Goal: Task Accomplishment & Management: Manage account settings

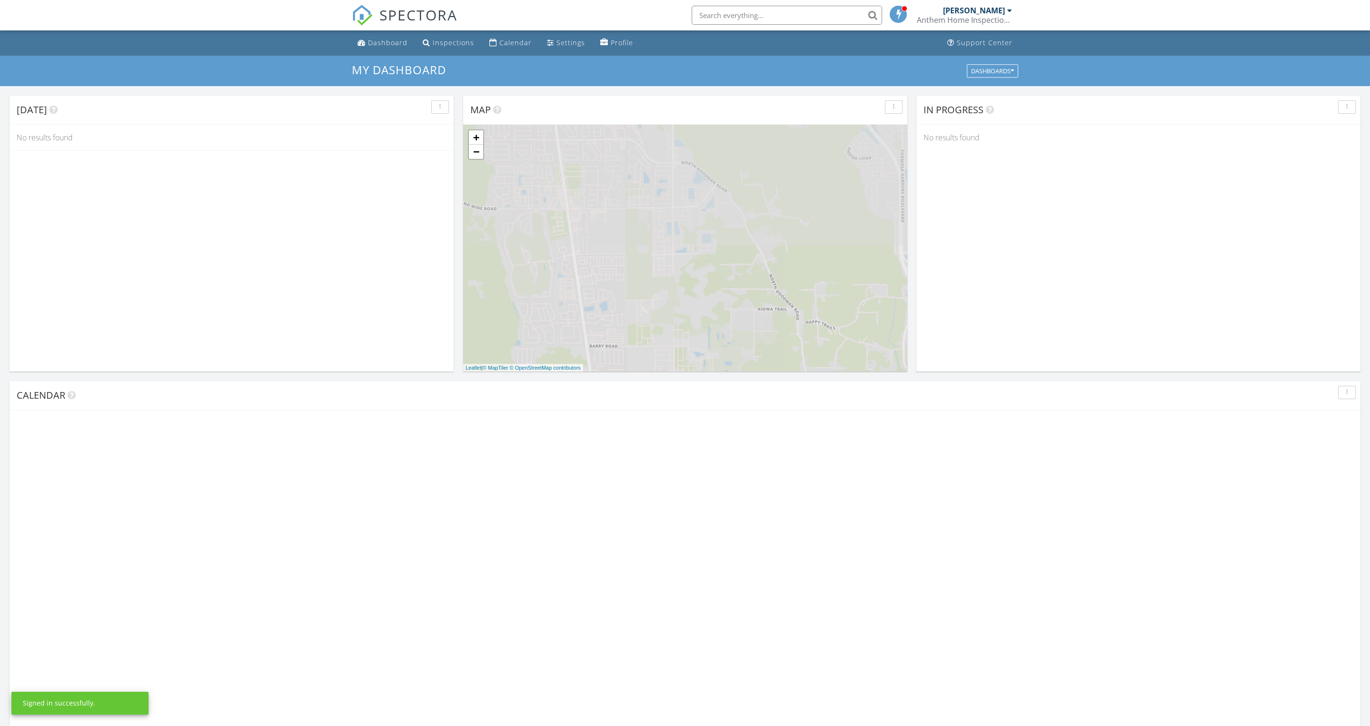
scroll to position [866, 1370]
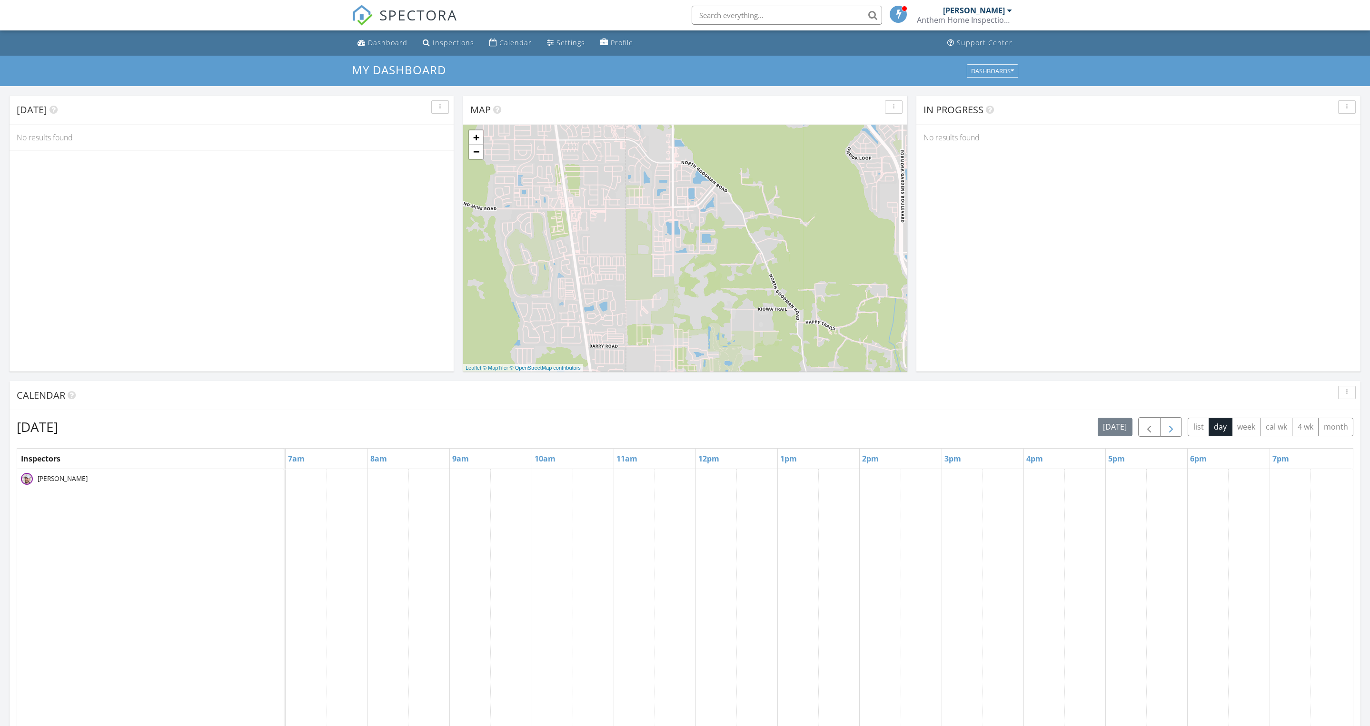
click at [1165, 433] on span "button" at bounding box center [1170, 427] width 11 height 11
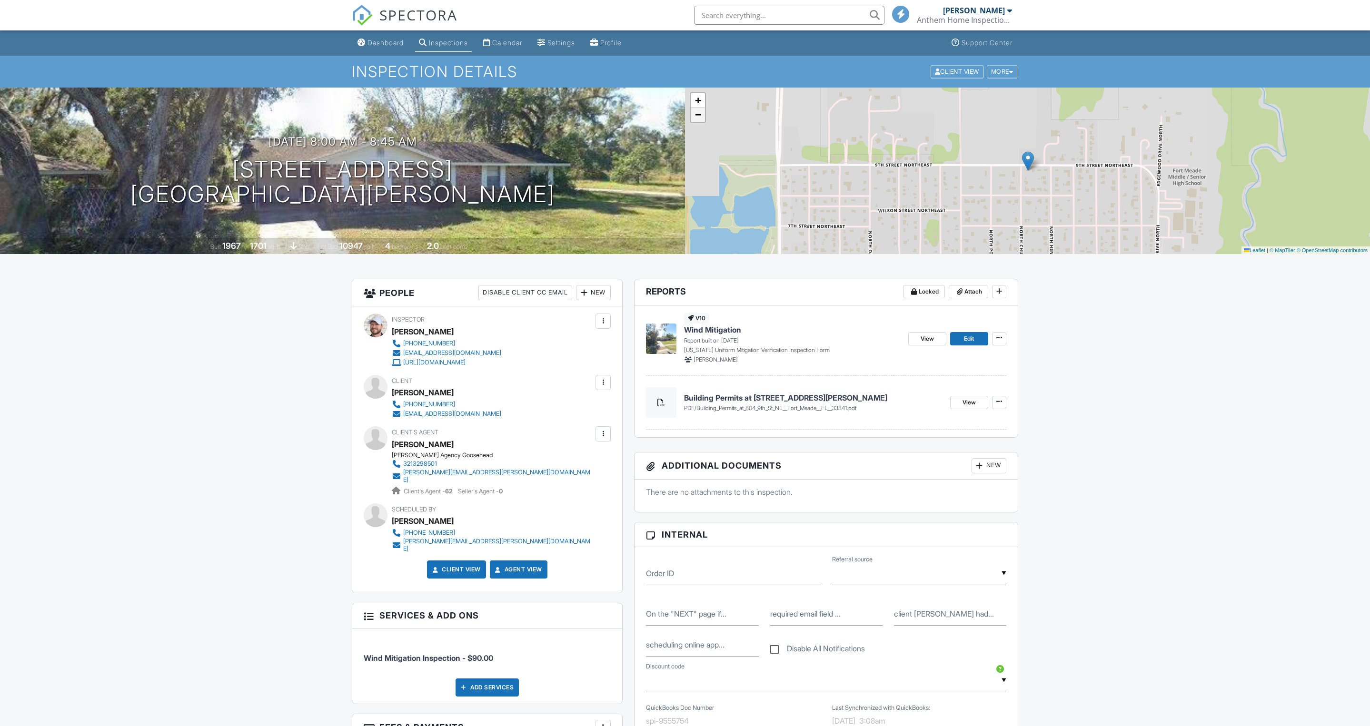
click at [698, 120] on span "−" at bounding box center [698, 115] width 6 height 12
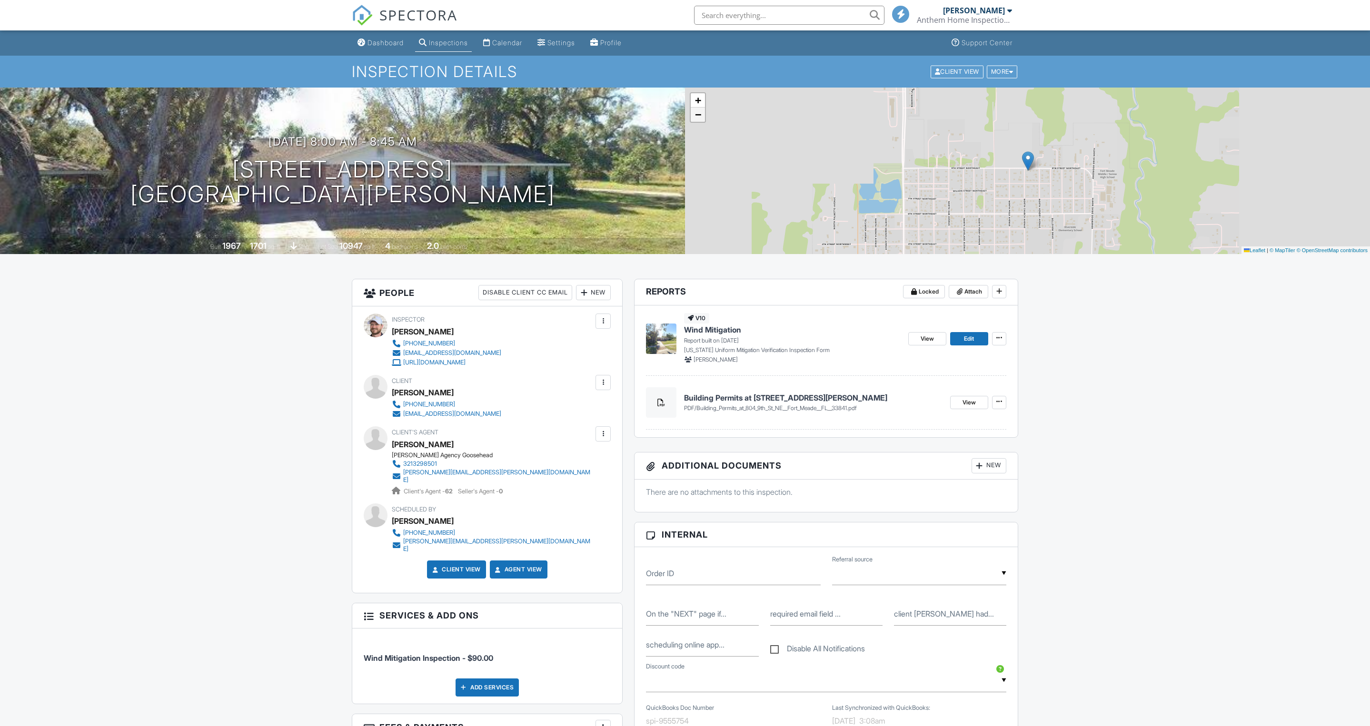
click at [698, 120] on span "−" at bounding box center [698, 115] width 6 height 12
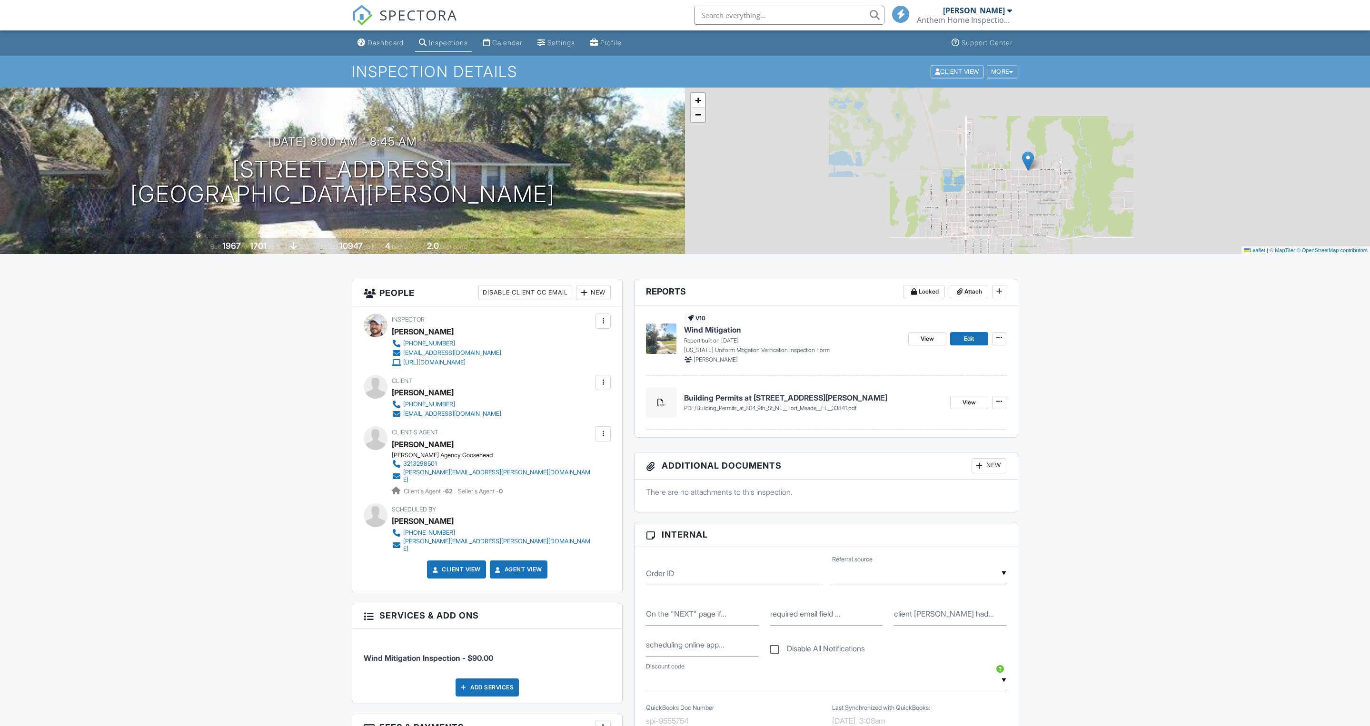
click at [698, 120] on span "−" at bounding box center [698, 115] width 6 height 12
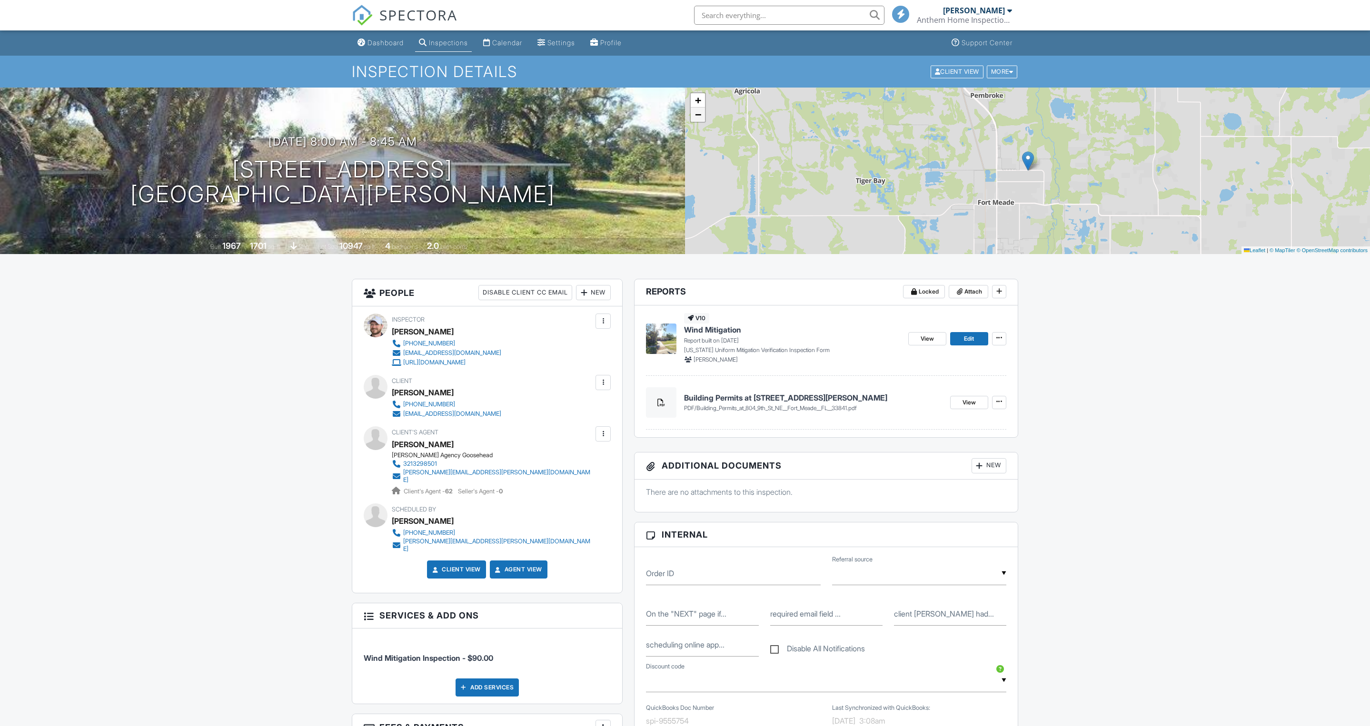
click at [698, 120] on span "−" at bounding box center [698, 115] width 6 height 12
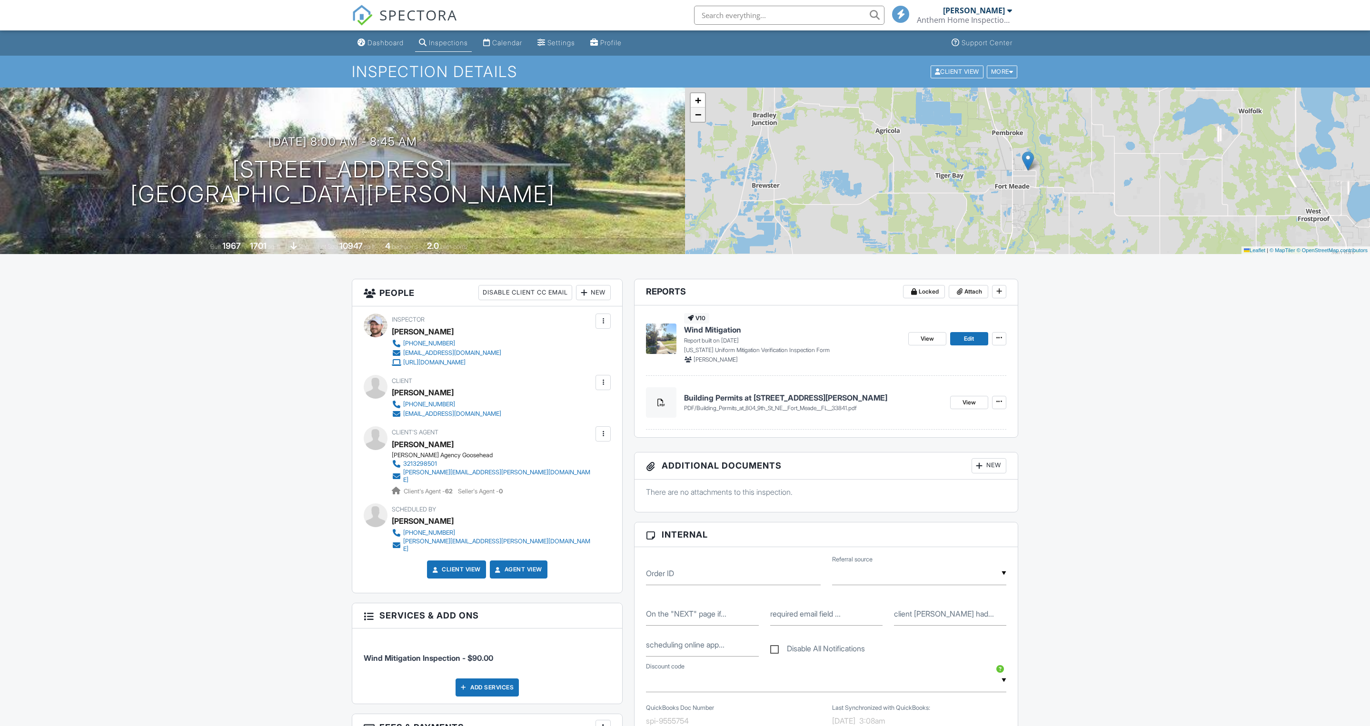
click at [698, 120] on span "−" at bounding box center [698, 115] width 6 height 12
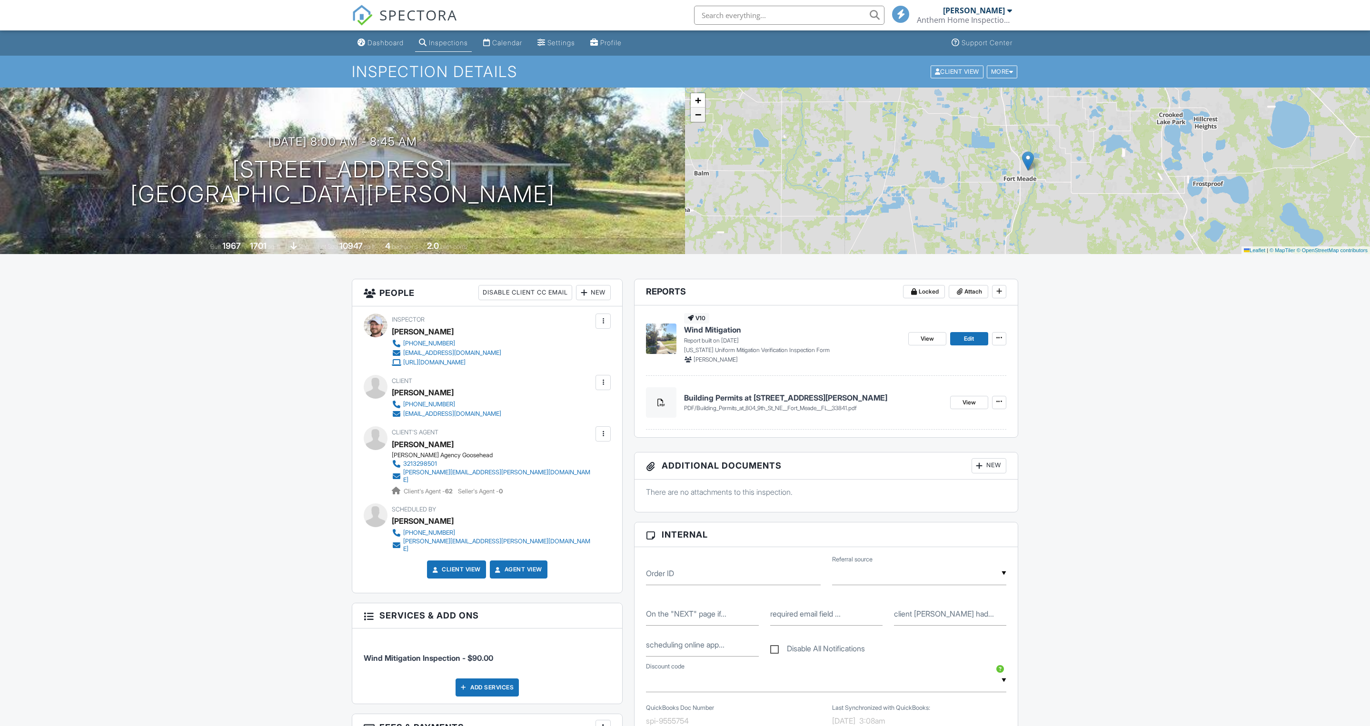
click at [698, 120] on span "−" at bounding box center [698, 115] width 6 height 12
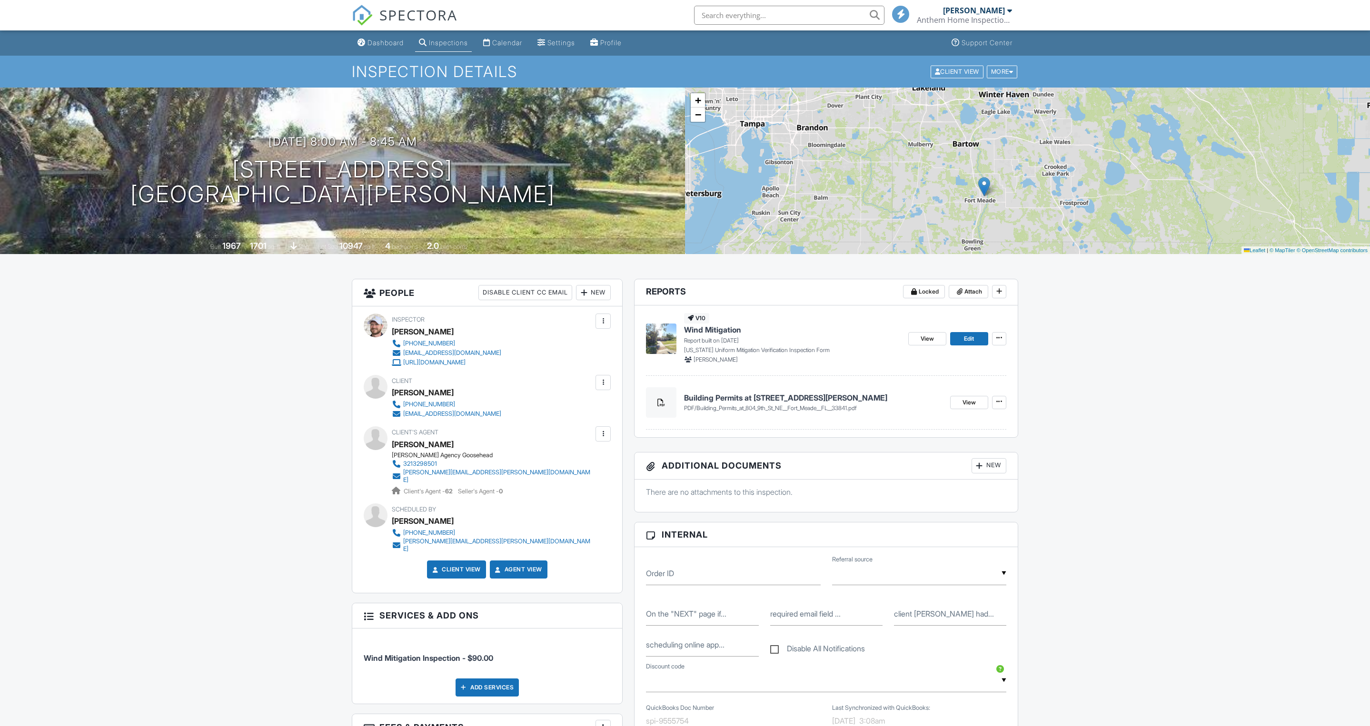
drag, startPoint x: 1204, startPoint y: 151, endPoint x: 1161, endPoint y: 177, distance: 50.8
click at [1161, 177] on div "+ − Leaflet | © MapTiler © OpenStreetMap contributors" at bounding box center [1027, 171] width 685 height 167
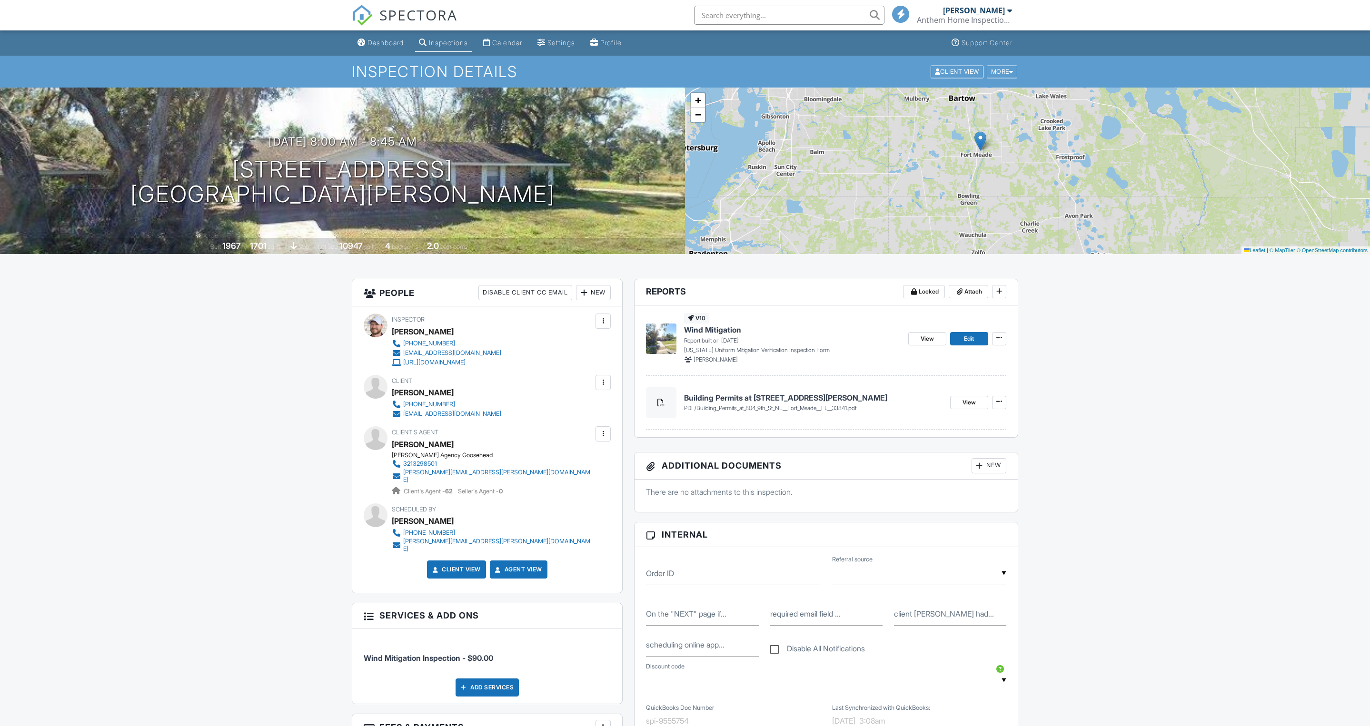
drag, startPoint x: 1161, startPoint y: 177, endPoint x: 1157, endPoint y: 131, distance: 45.9
click at [1157, 131] on div "+ − Leaflet | © MapTiler © OpenStreetMap contributors" at bounding box center [1027, 171] width 685 height 167
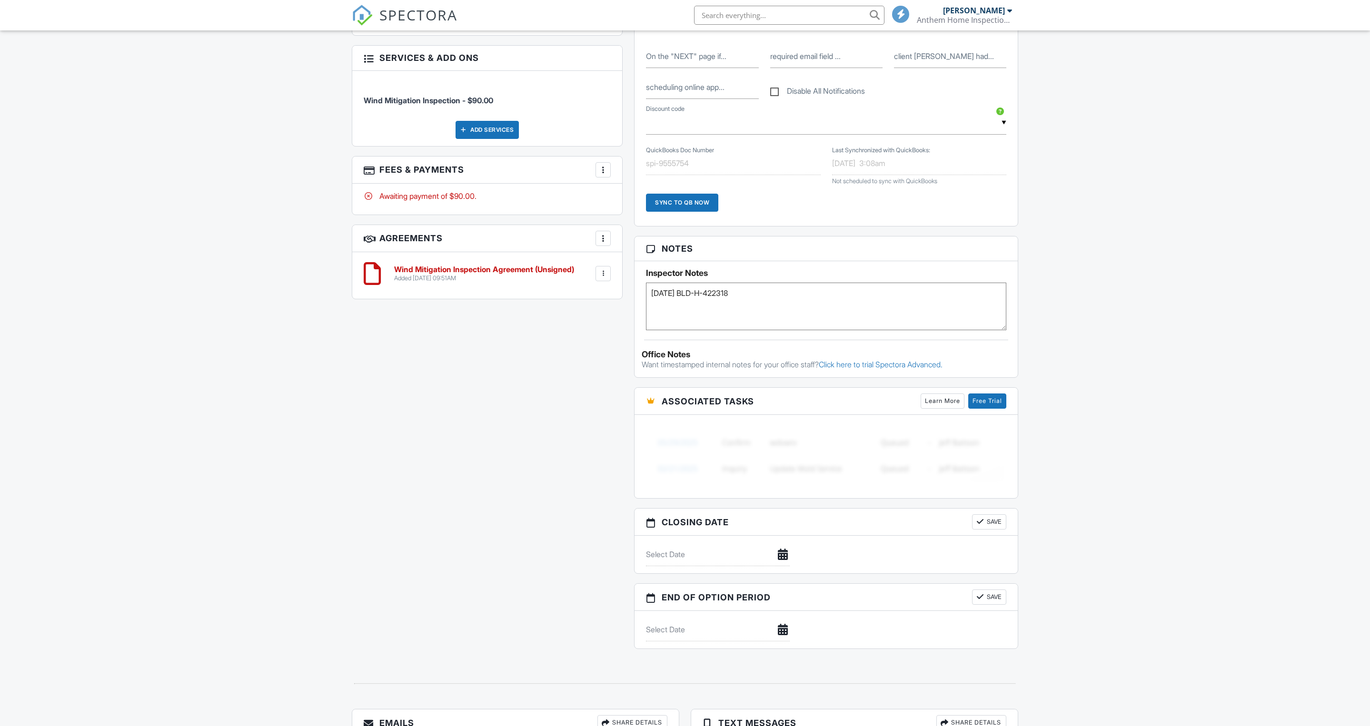
scroll to position [557, 0]
click at [672, 331] on textarea "01.25.18 BLD-H-422318" at bounding box center [826, 308] width 360 height 48
click at [668, 331] on textarea "01.25.18 BLD-H-422318" at bounding box center [826, 308] width 360 height 48
click at [679, 331] on textarea "01.25.18 BLD-H-422318" at bounding box center [826, 308] width 360 height 48
click at [1093, 355] on div "Dashboard Inspections Calendar Settings Profile Support Center Inspection Detai…" at bounding box center [685, 343] width 1370 height 1738
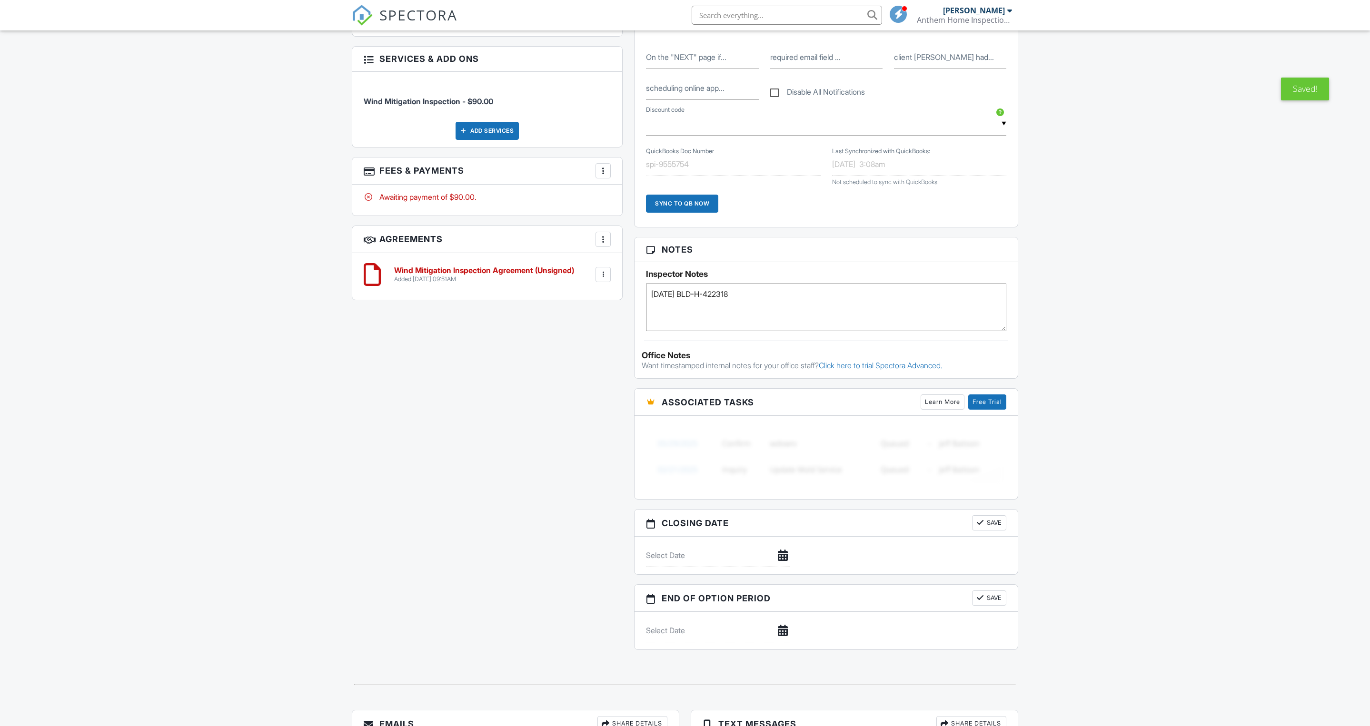
click at [927, 331] on textarea "01.25.18 BLD-H-422318" at bounding box center [826, 308] width 360 height 48
type textarea "01/25/2018 BLD-H-422318 re roof"
click at [1164, 349] on div "Dashboard Inspections Calendar Settings Profile Support Center Inspection Detai…" at bounding box center [685, 343] width 1370 height 1738
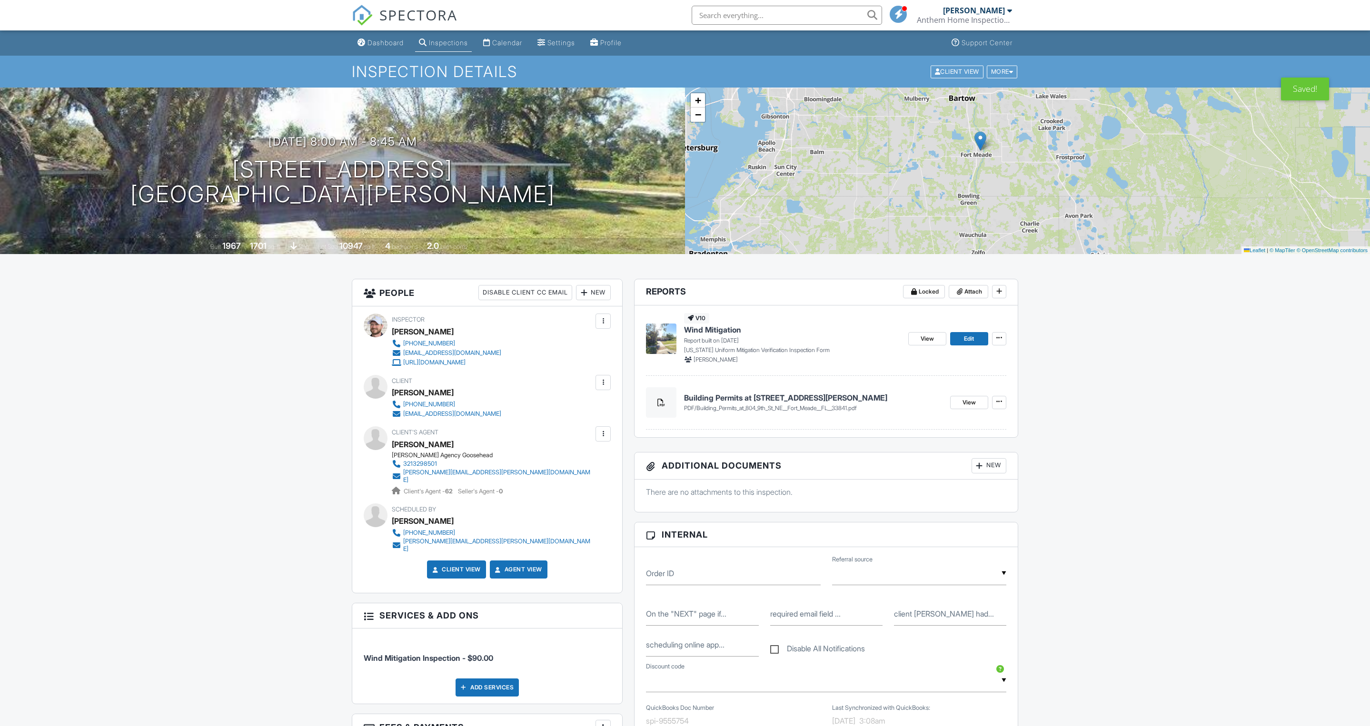
scroll to position [0, 0]
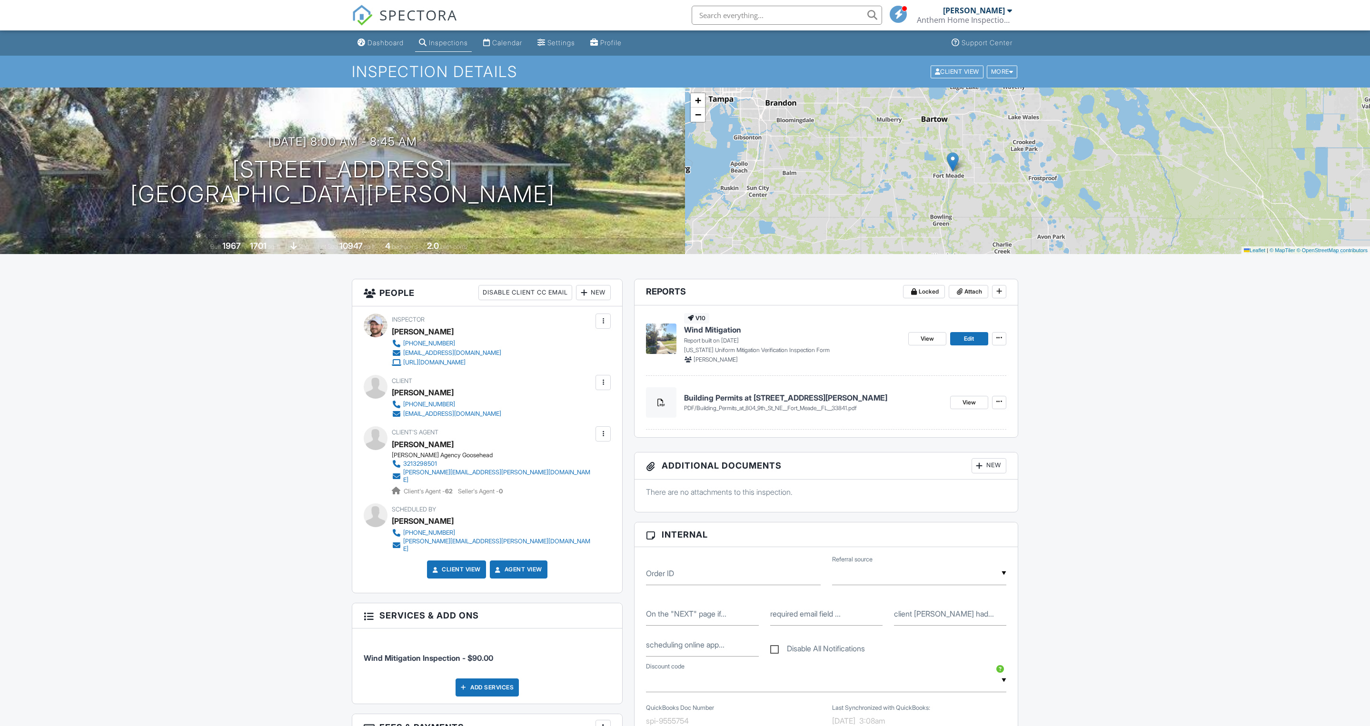
drag, startPoint x: 1083, startPoint y: 192, endPoint x: 1055, endPoint y: 212, distance: 34.9
click at [1055, 212] on div "+ − Leaflet | © MapTiler © OpenStreetMap contributors" at bounding box center [1027, 171] width 685 height 167
click at [404, 47] on div "Dashboard" at bounding box center [385, 43] width 36 height 8
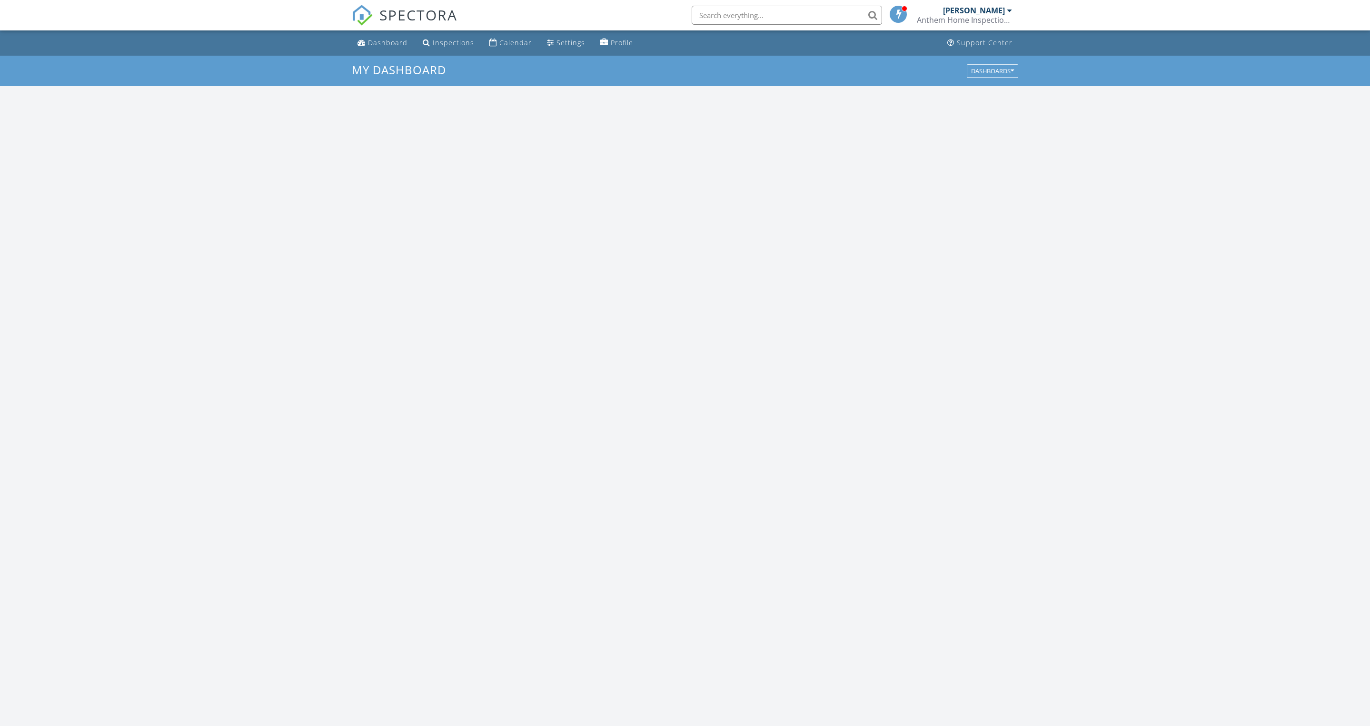
scroll to position [866, 1370]
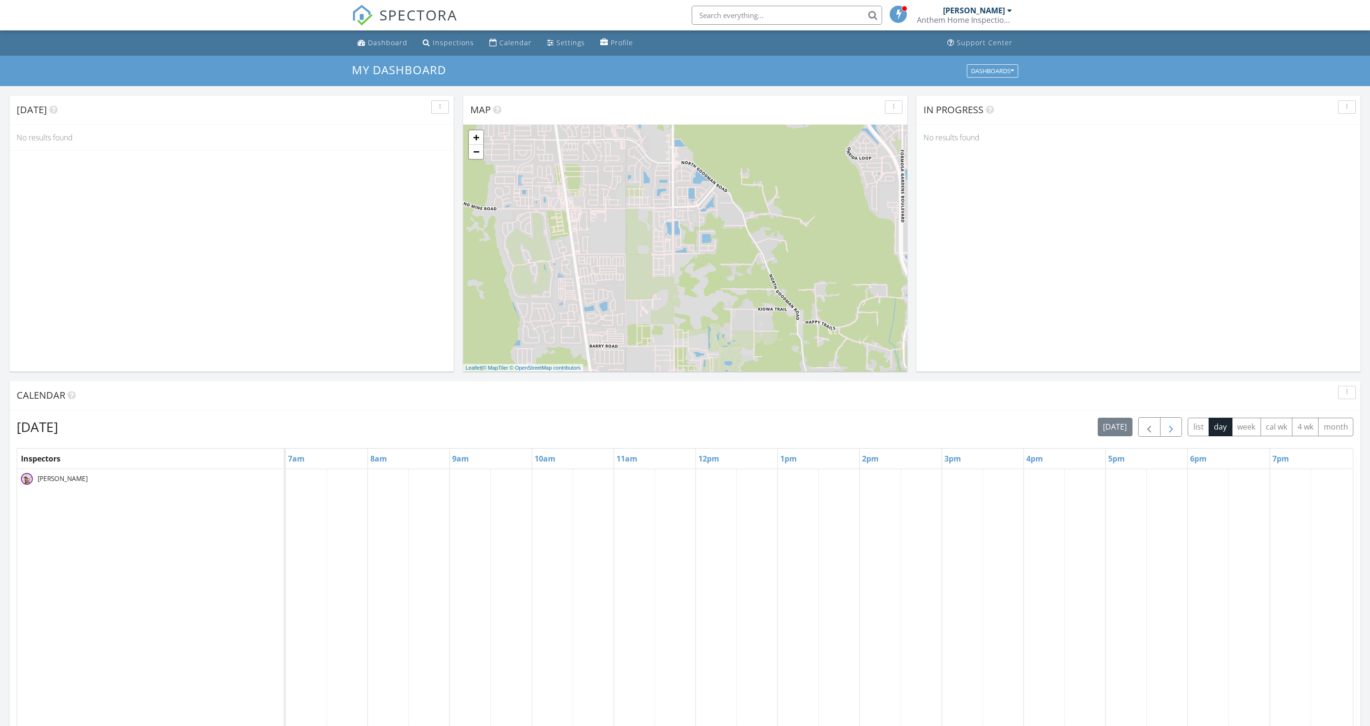
click at [1165, 433] on span "button" at bounding box center [1170, 427] width 11 height 11
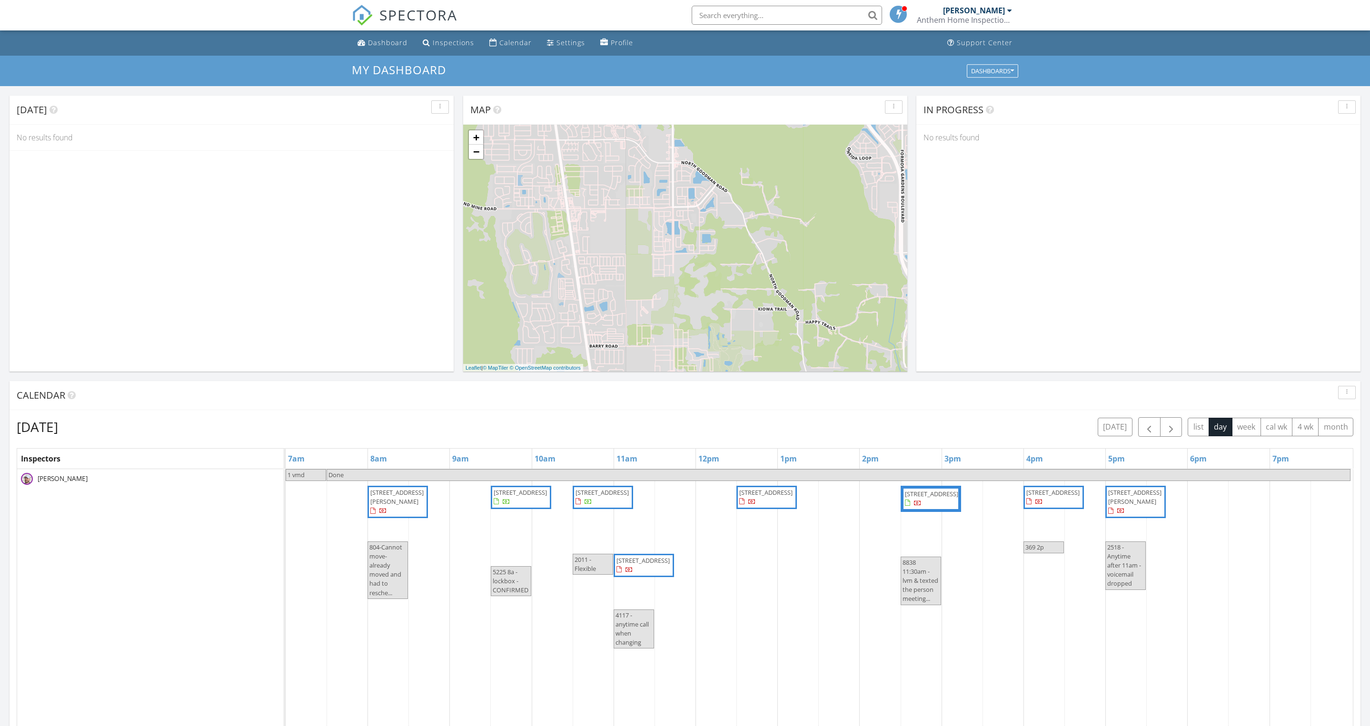
click at [532, 497] on span "5225 Imperial Lakes Blvd Apt 44, Mulberry 33860" at bounding box center [520, 492] width 53 height 9
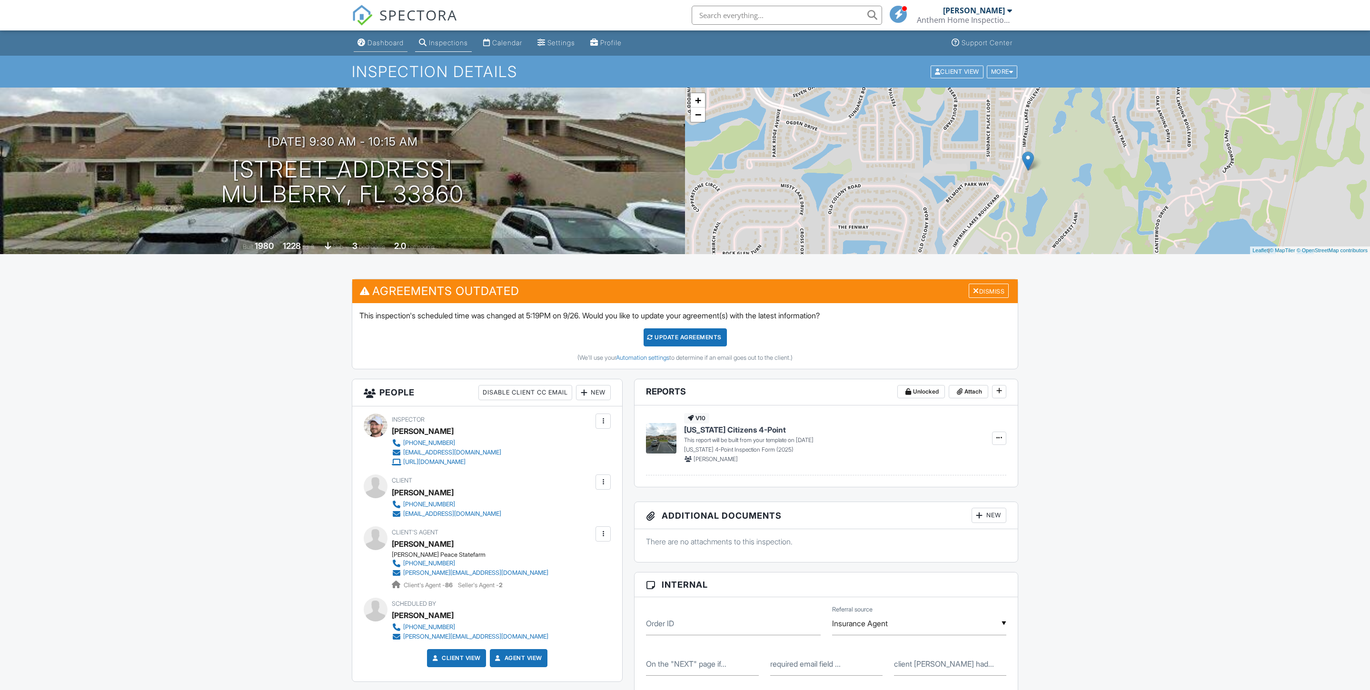
click at [404, 47] on div "Dashboard" at bounding box center [385, 43] width 36 height 8
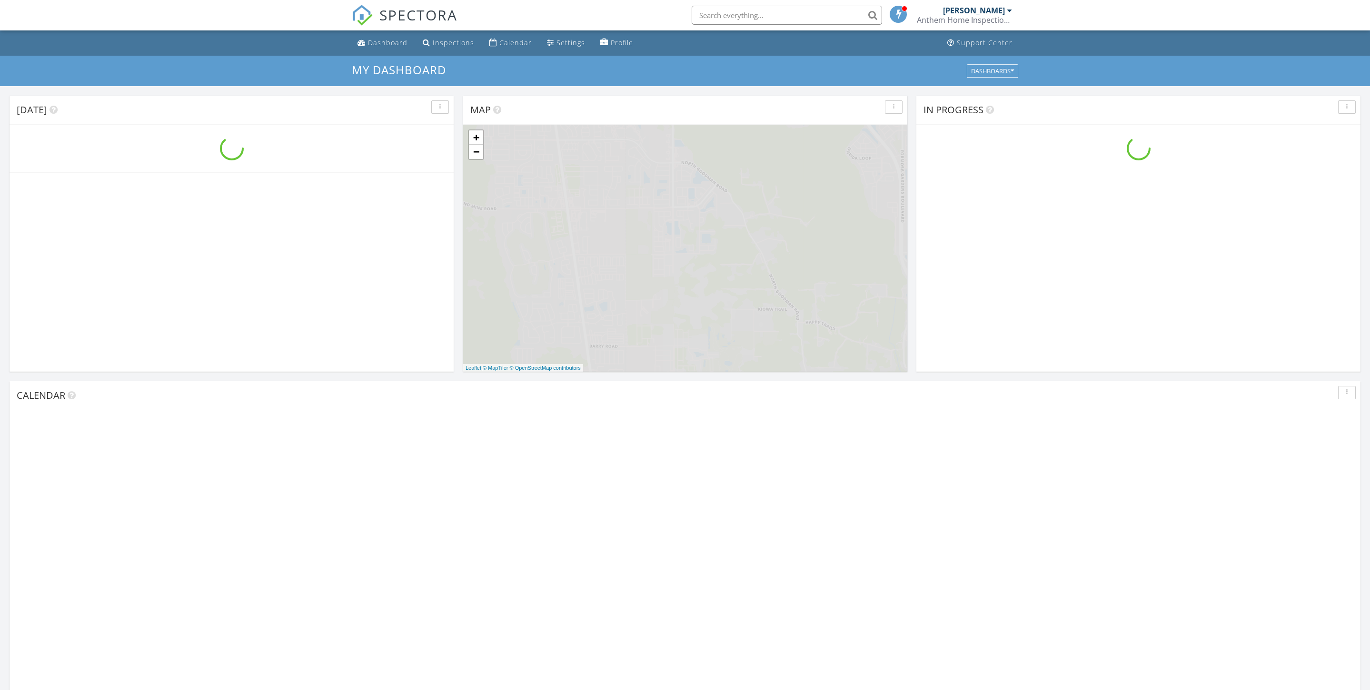
scroll to position [866, 1370]
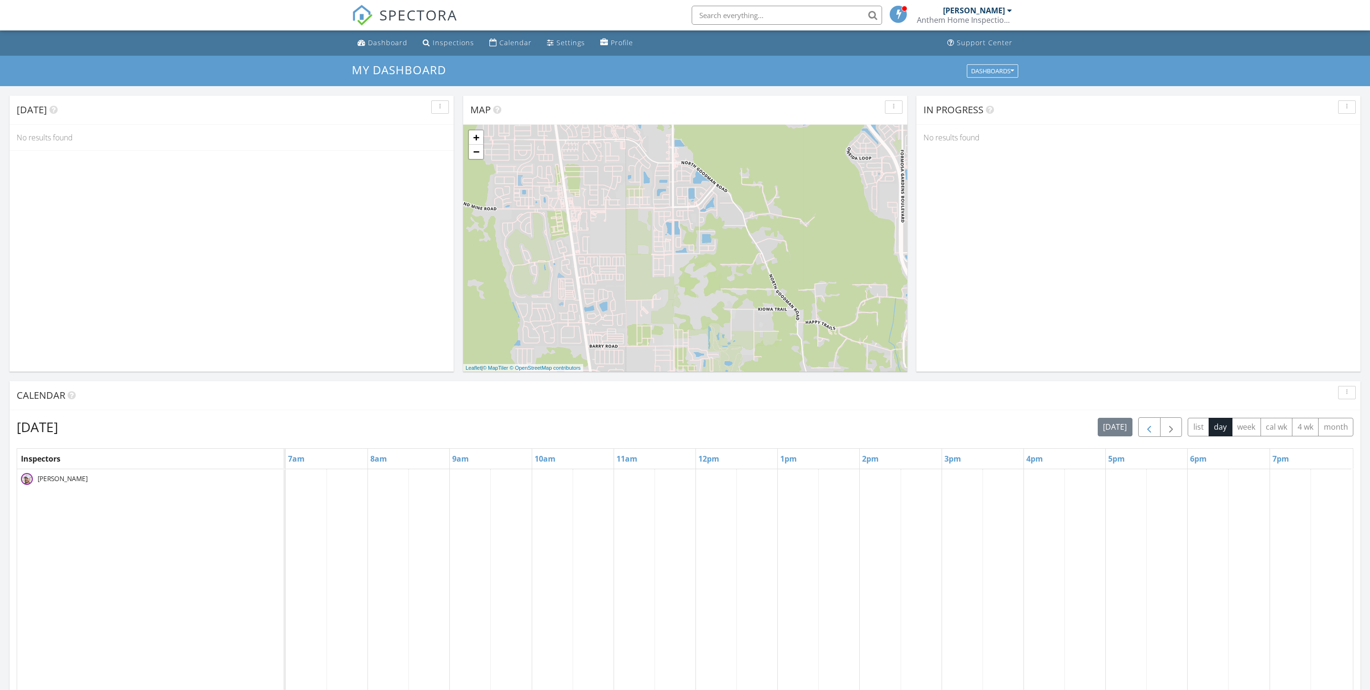
click at [1138, 435] on button "button" at bounding box center [1149, 427] width 22 height 20
click at [1160, 435] on button "button" at bounding box center [1171, 427] width 22 height 20
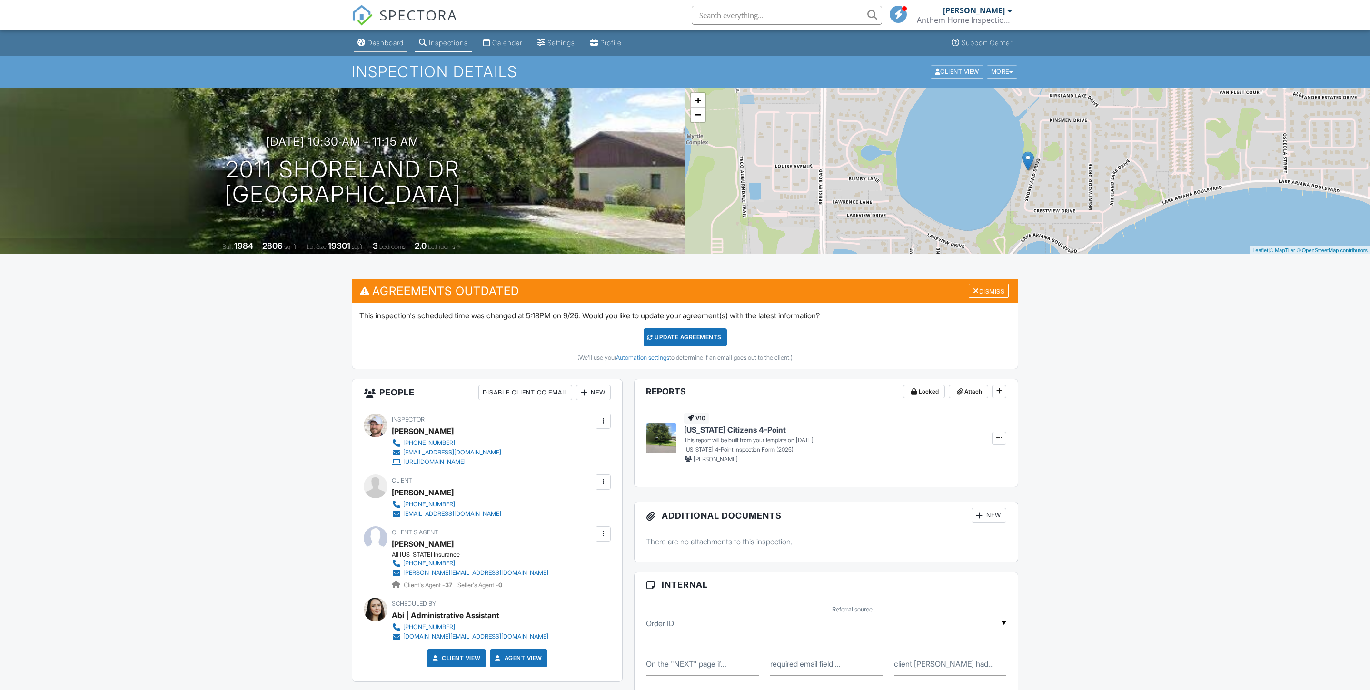
click at [404, 45] on div "Dashboard" at bounding box center [385, 43] width 36 height 8
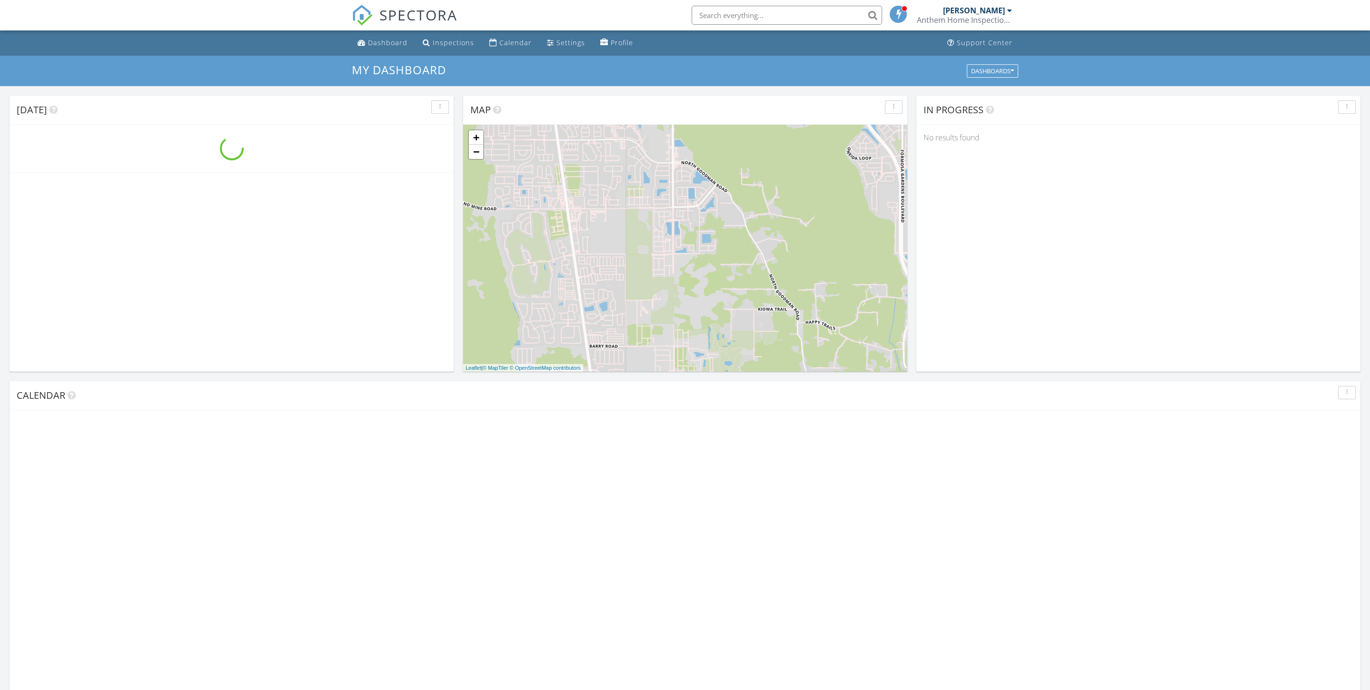
scroll to position [866, 1370]
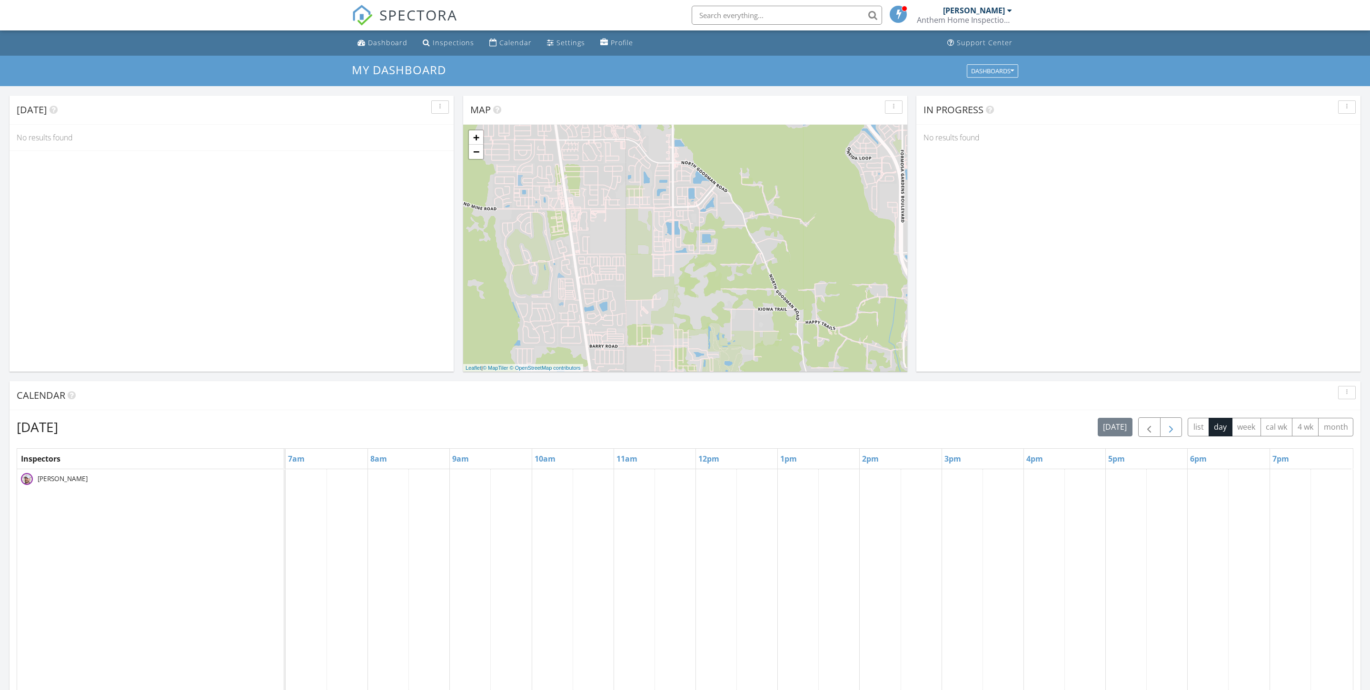
click at [1165, 433] on span "button" at bounding box center [1170, 427] width 11 height 11
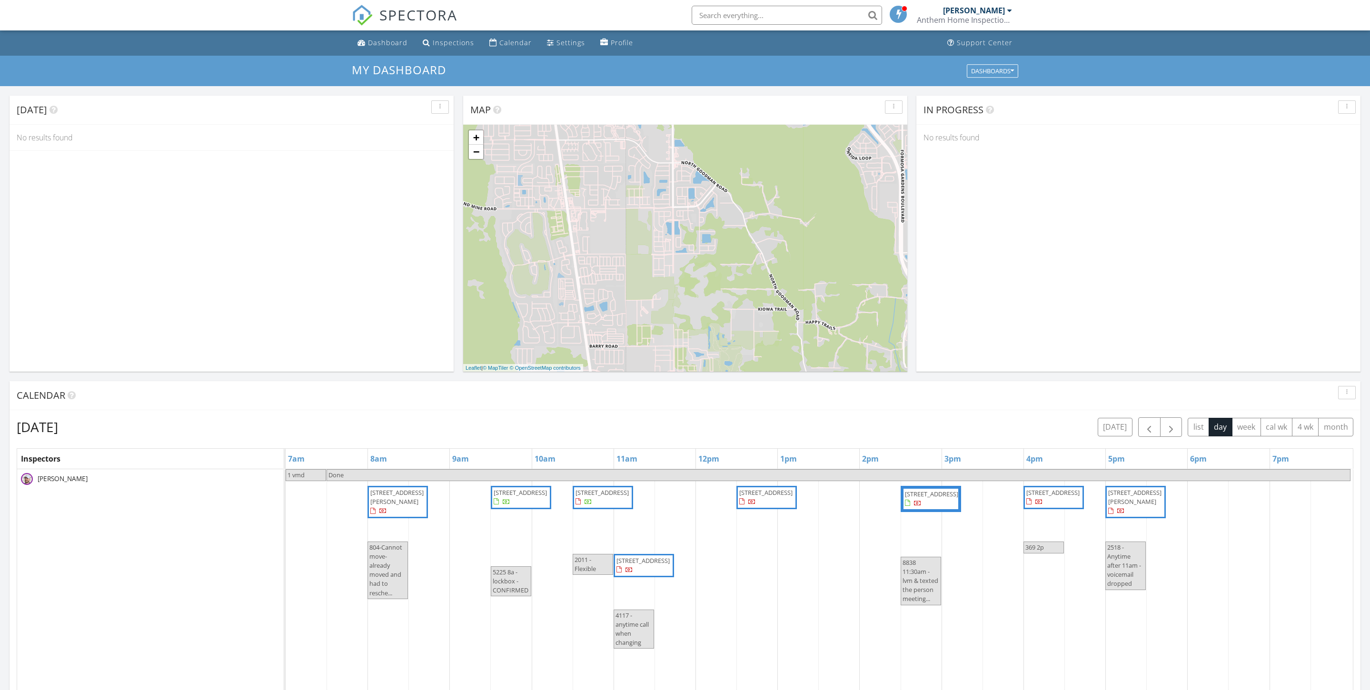
drag, startPoint x: 673, startPoint y: 579, endPoint x: 663, endPoint y: 581, distance: 10.6
click at [663, 575] on span "4117 Rolling Oaks Dr, Winter Haven 33880" at bounding box center [643, 565] width 57 height 19
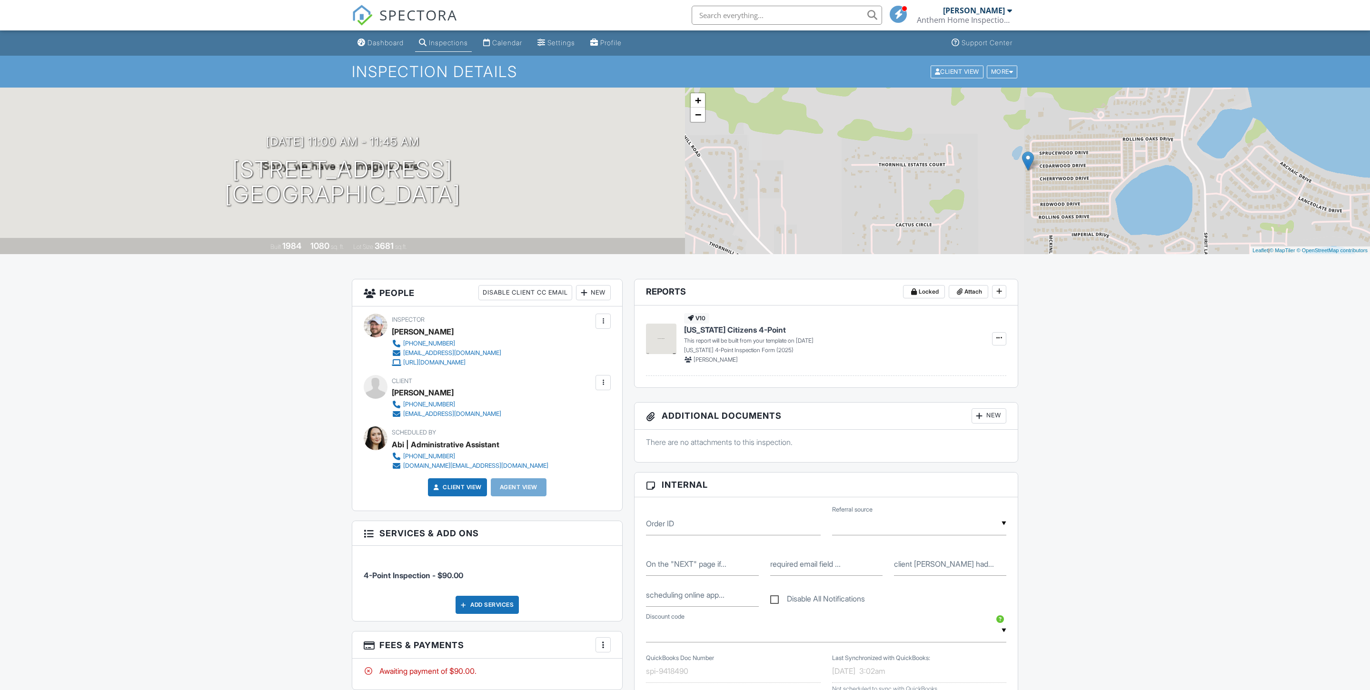
scroll to position [340, 0]
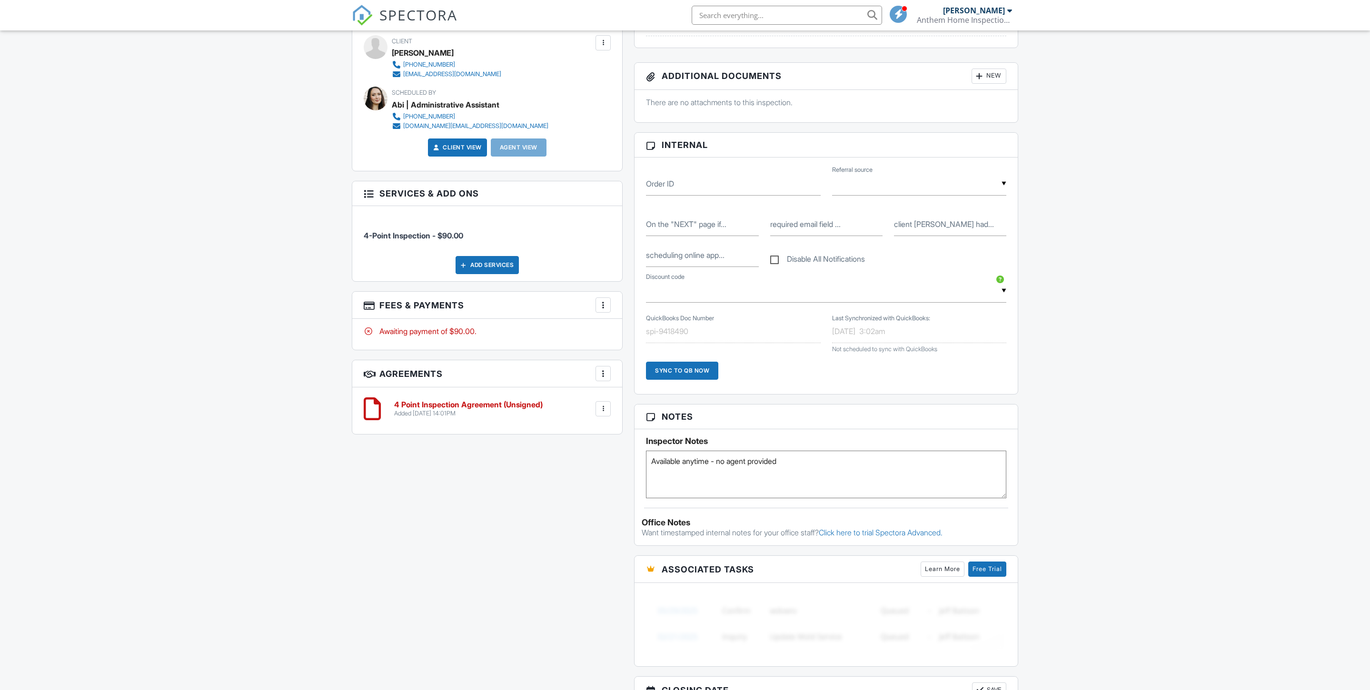
click at [824, 498] on textarea "Available anytime - no agent provided" at bounding box center [826, 475] width 360 height 48
type textarea "Available anytime - no agent provided 2007/2019 hvac"
click at [1144, 426] on div "Dashboard Inspections Calendar Settings Profile Support Center Inspection Detai…" at bounding box center [685, 416] width 1370 height 1450
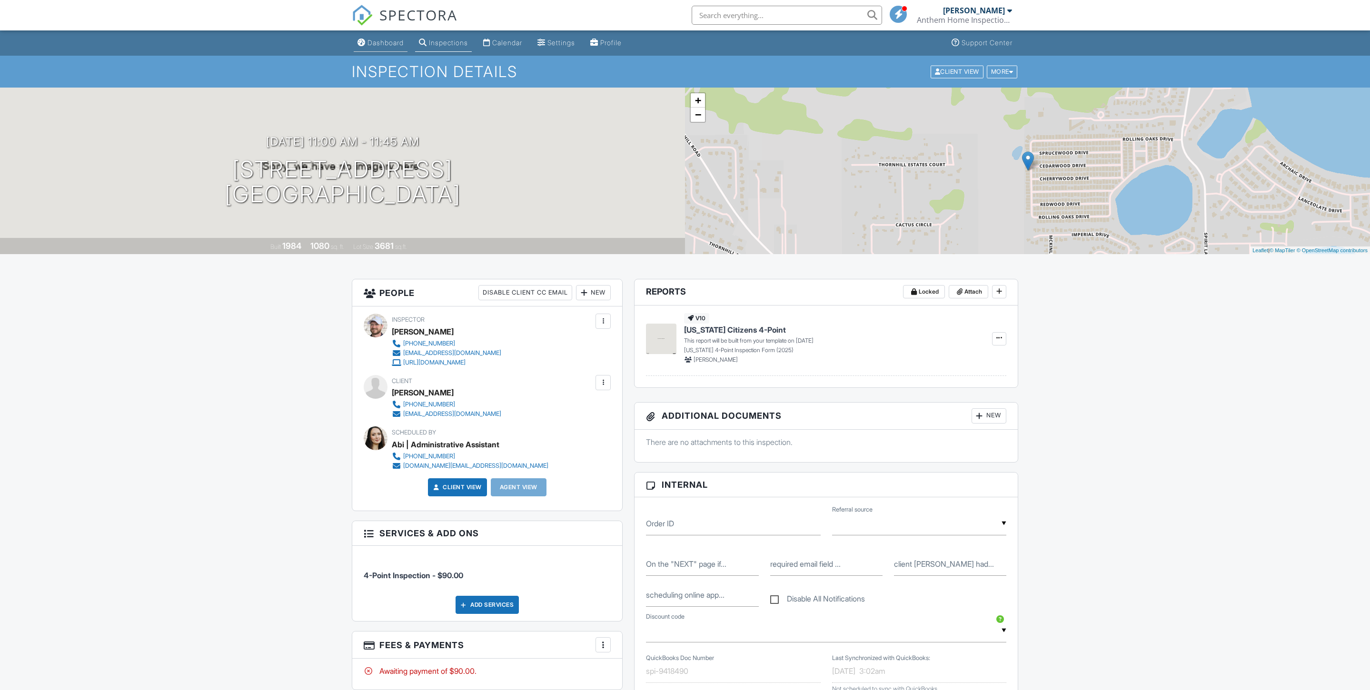
scroll to position [0, 0]
click at [406, 51] on link "Dashboard" at bounding box center [381, 43] width 54 height 18
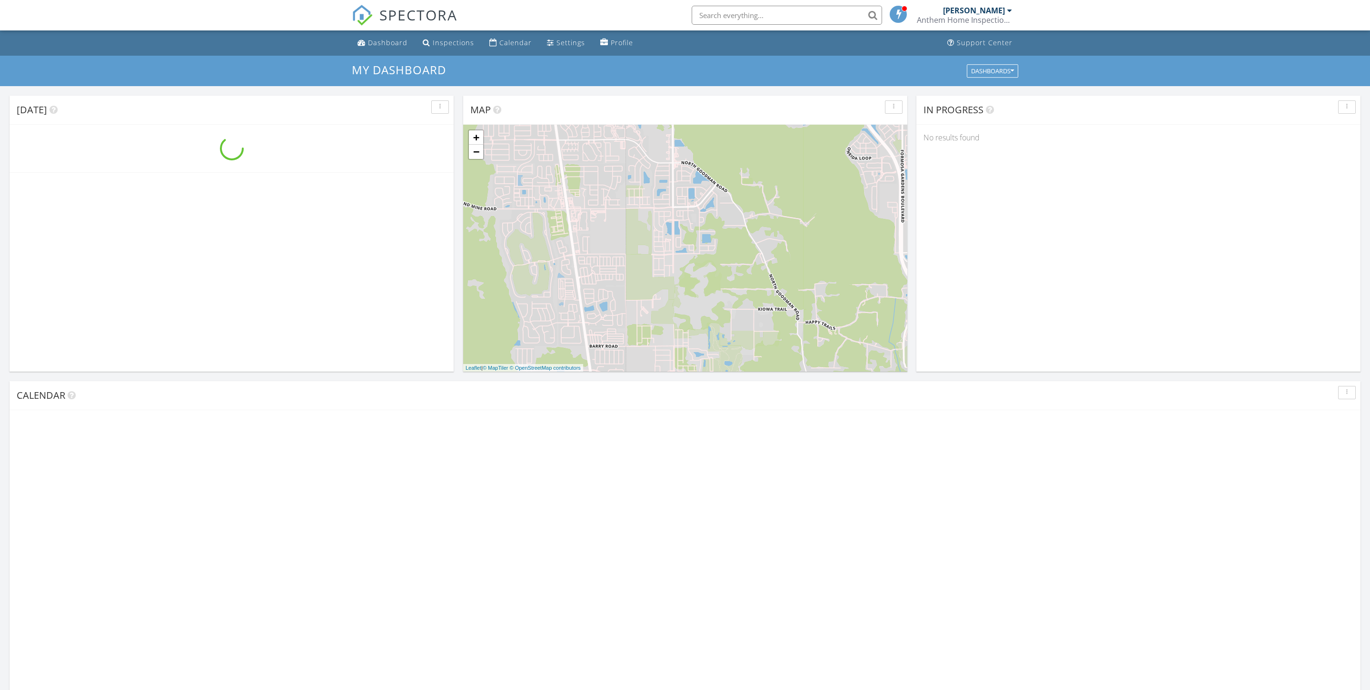
scroll to position [866, 1370]
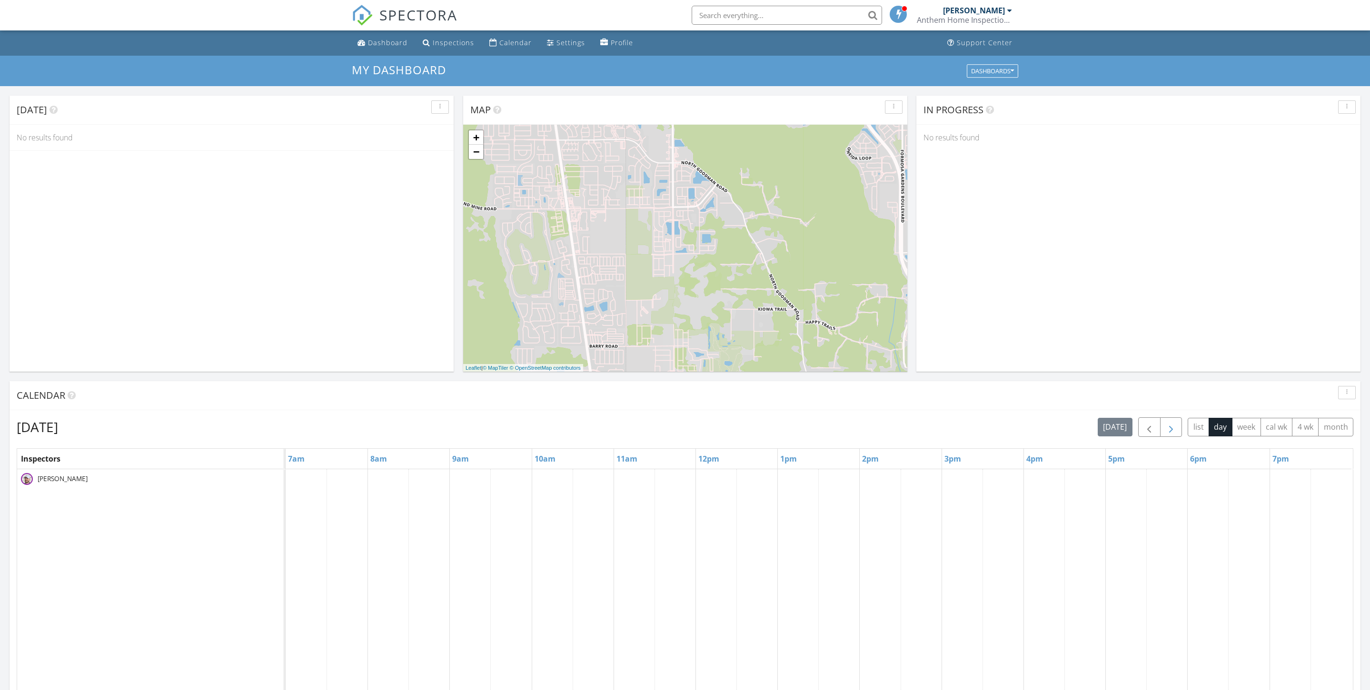
click at [1160, 437] on button "button" at bounding box center [1171, 427] width 22 height 20
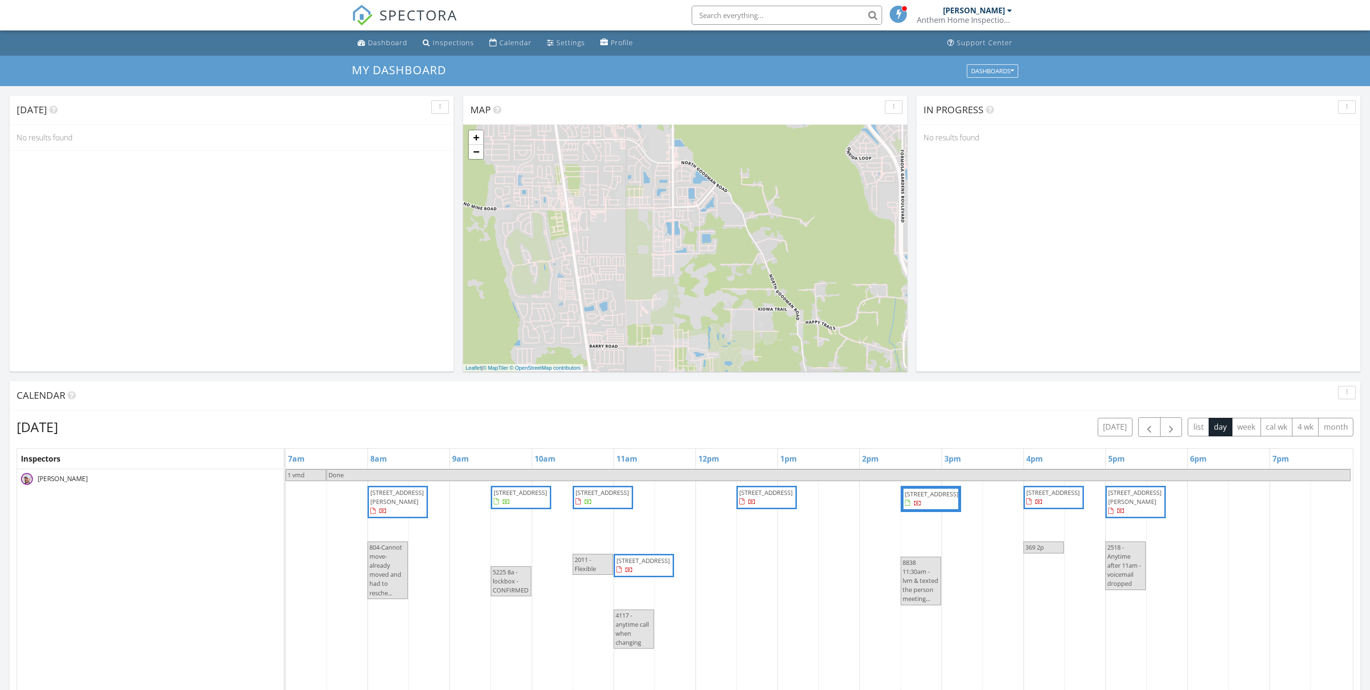
click at [781, 497] on span "4548 Redwood St, Winter Haven 33880" at bounding box center [765, 492] width 53 height 9
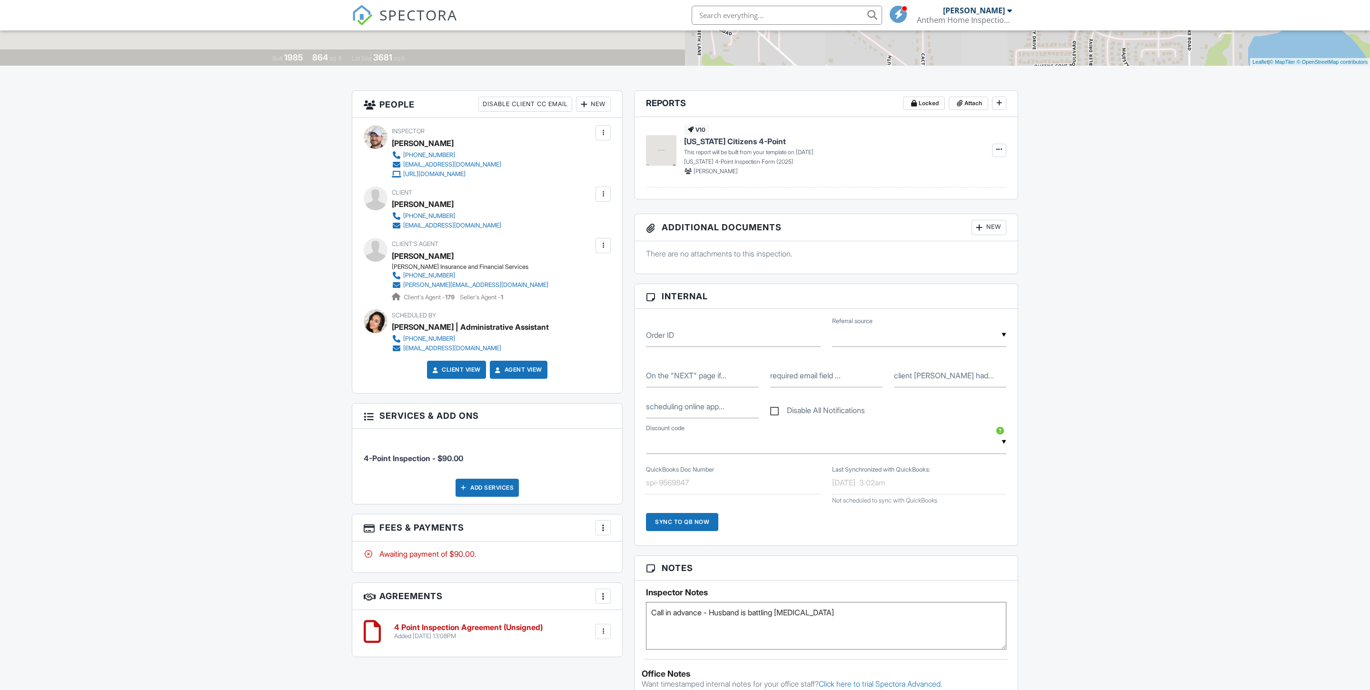
scroll to position [440, 0]
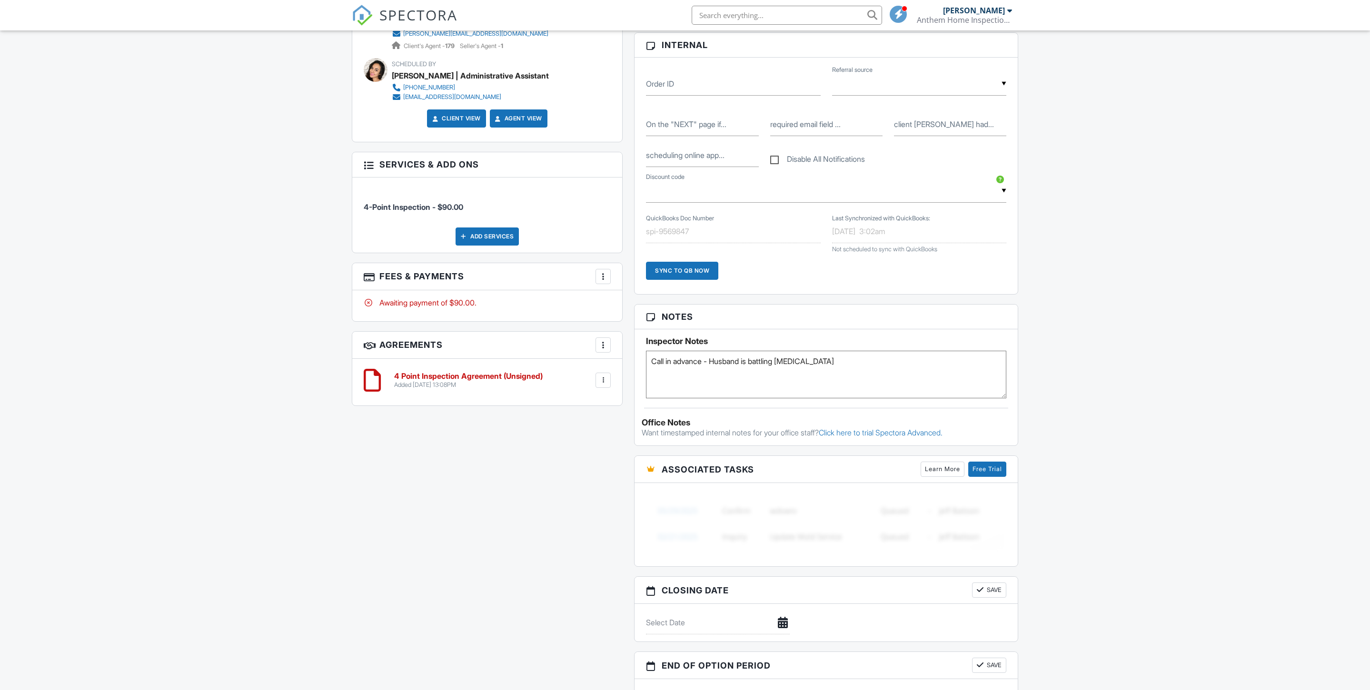
click at [872, 398] on textarea "Call in advance - Husband is battling brain cancer" at bounding box center [826, 375] width 360 height 48
click at [1061, 399] on div "Dashboard Inspections Calendar Settings Profile Support Center Inspection Detai…" at bounding box center [685, 316] width 1370 height 1450
click at [739, 398] on textarea "Call in advance - Husband is battling brain cancer" at bounding box center [826, 375] width 360 height 48
type textarea "Call in advance - Husband is battling brain cancer 2024 elec panel 2022 hvac"
click at [1041, 381] on div "Dashboard Inspections Calendar Settings Profile Support Center Inspection Detai…" at bounding box center [685, 316] width 1370 height 1450
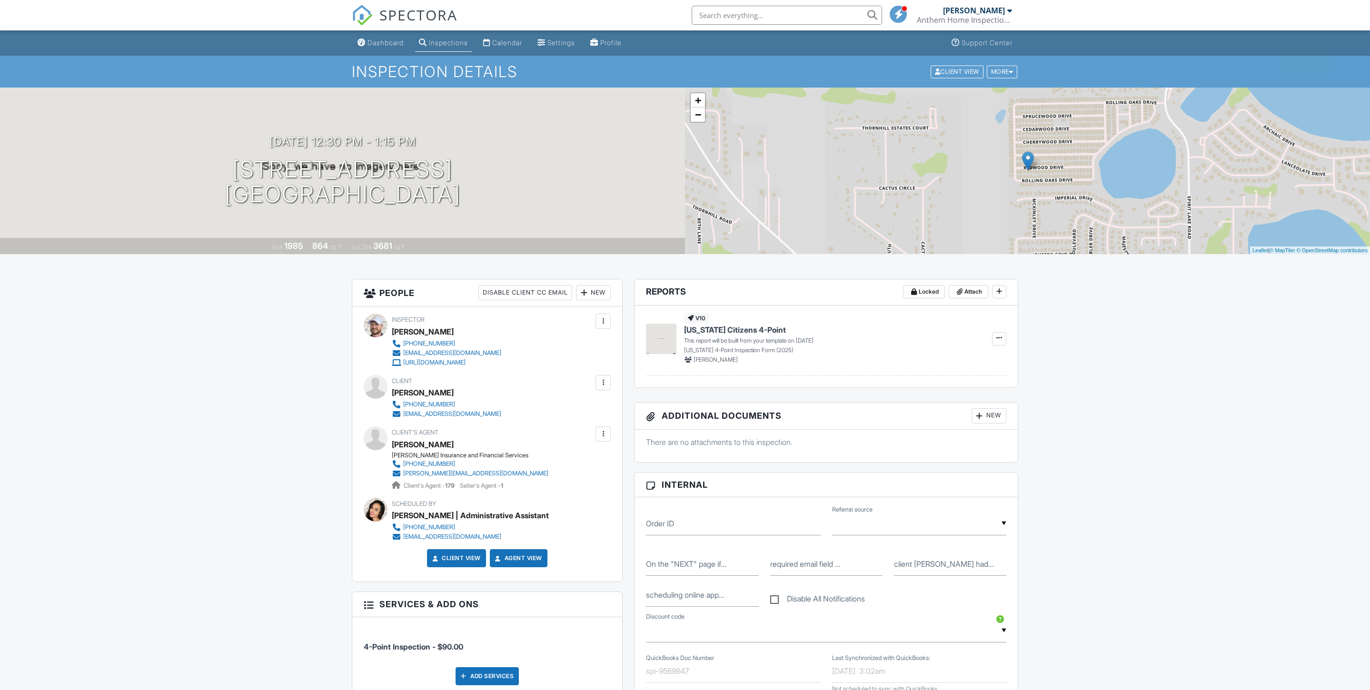
scroll to position [0, 0]
click at [401, 52] on link "Dashboard" at bounding box center [381, 43] width 54 height 18
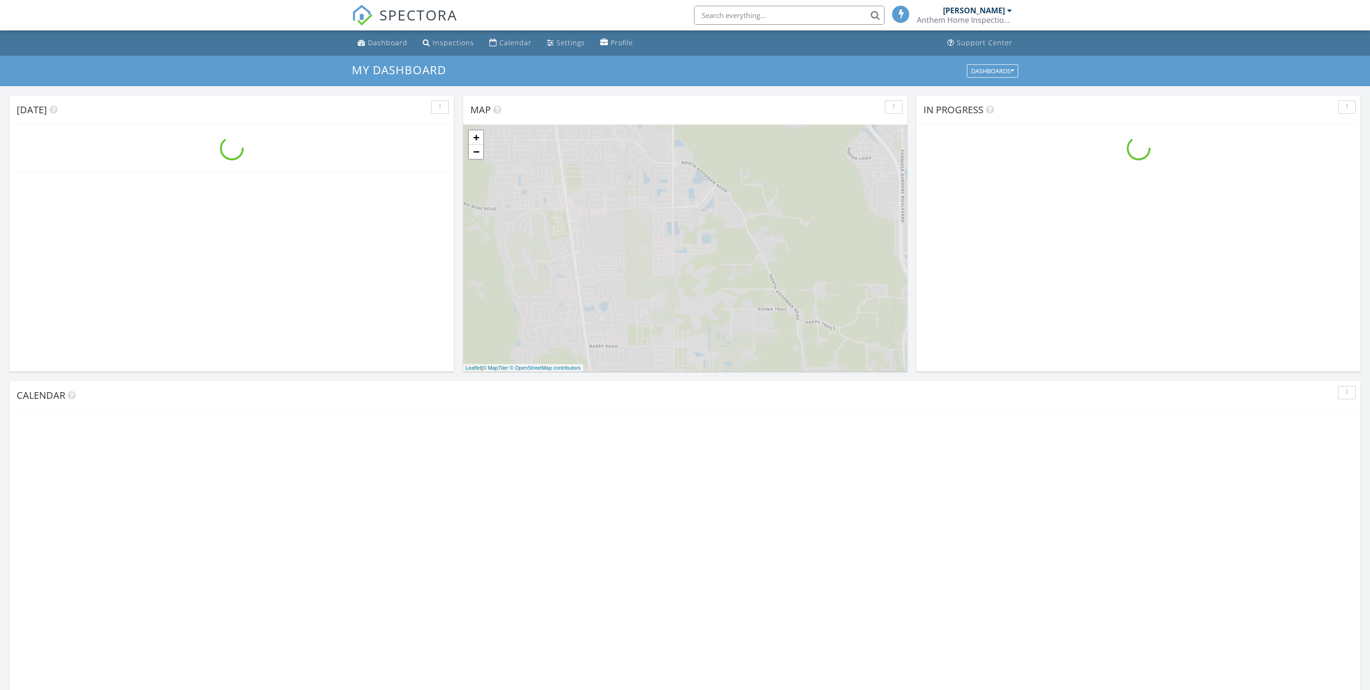
scroll to position [866, 1370]
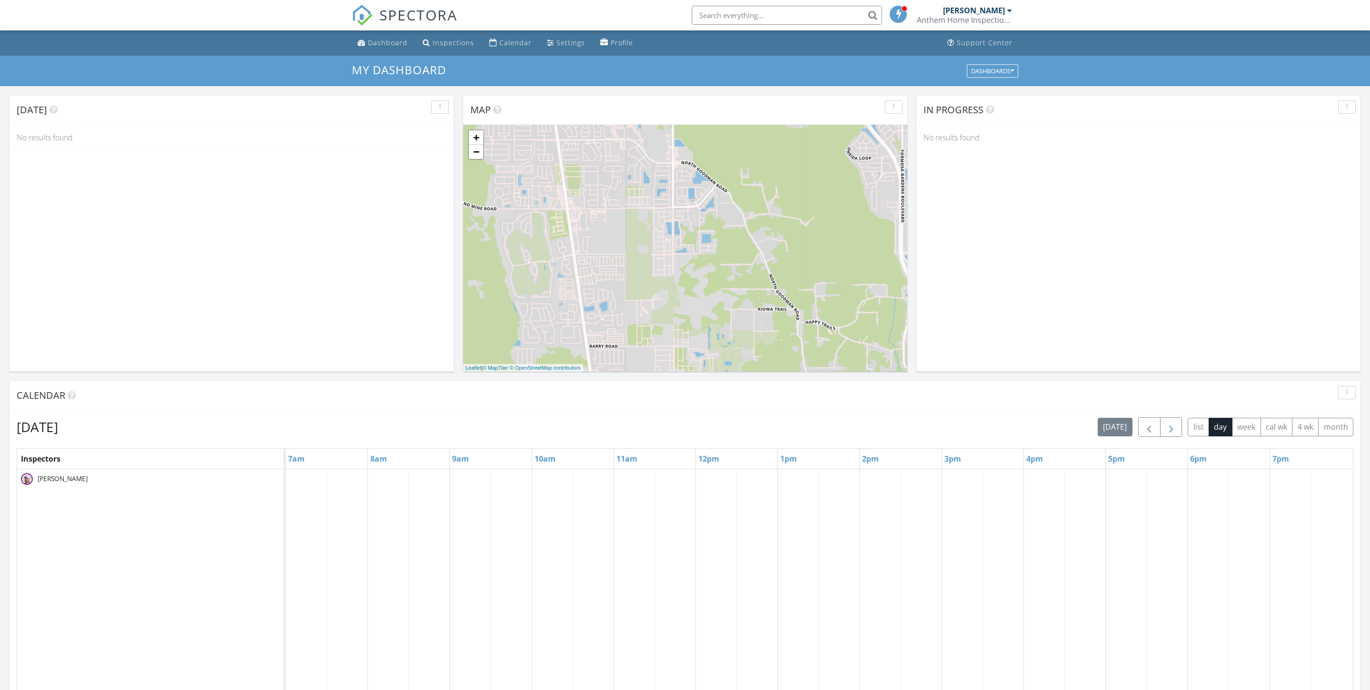
click at [1165, 433] on span "button" at bounding box center [1170, 427] width 11 height 11
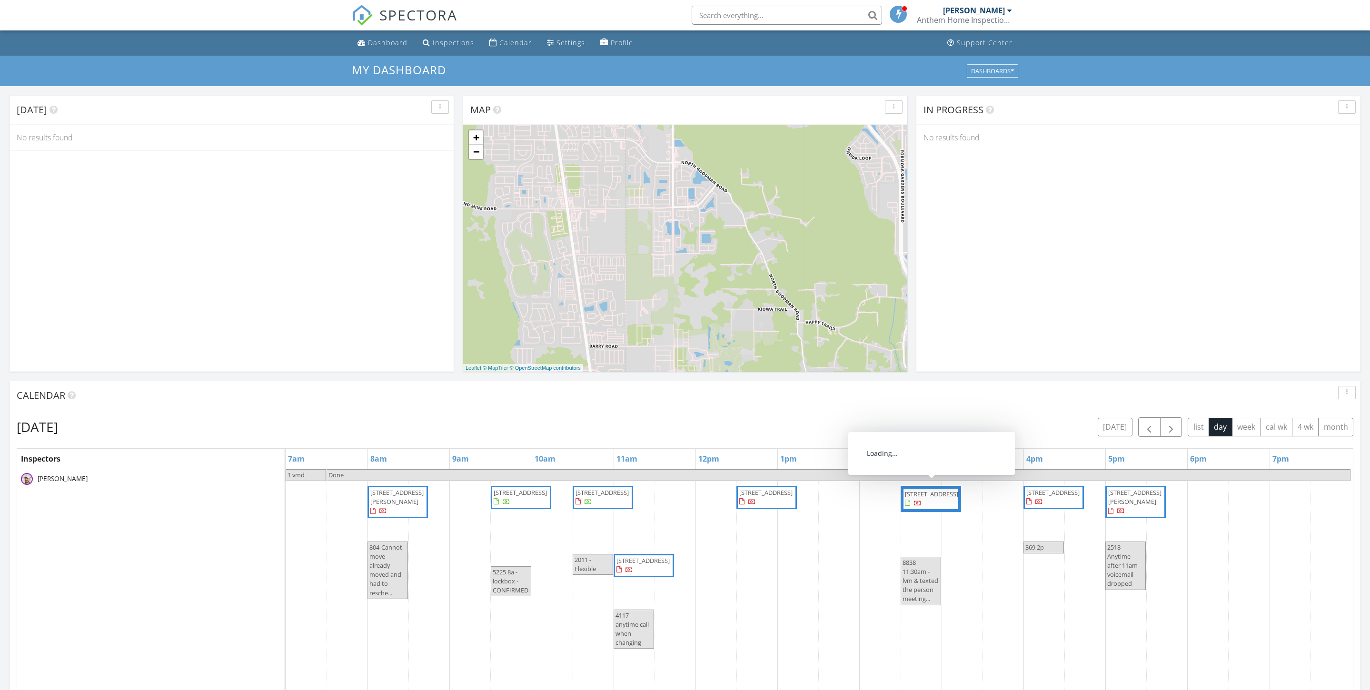
click at [940, 498] on span "8838 Parliament Ct, Kissimmee 34747" at bounding box center [931, 494] width 53 height 9
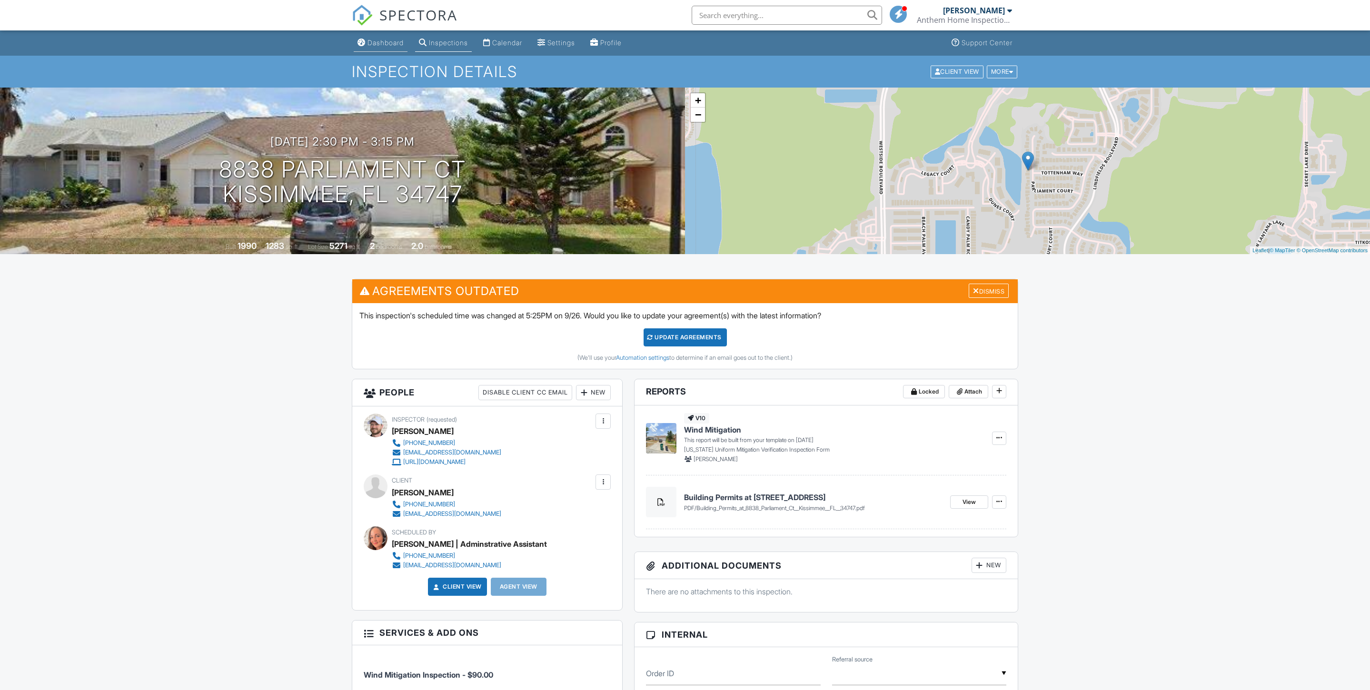
click at [407, 50] on link "Dashboard" at bounding box center [381, 43] width 54 height 18
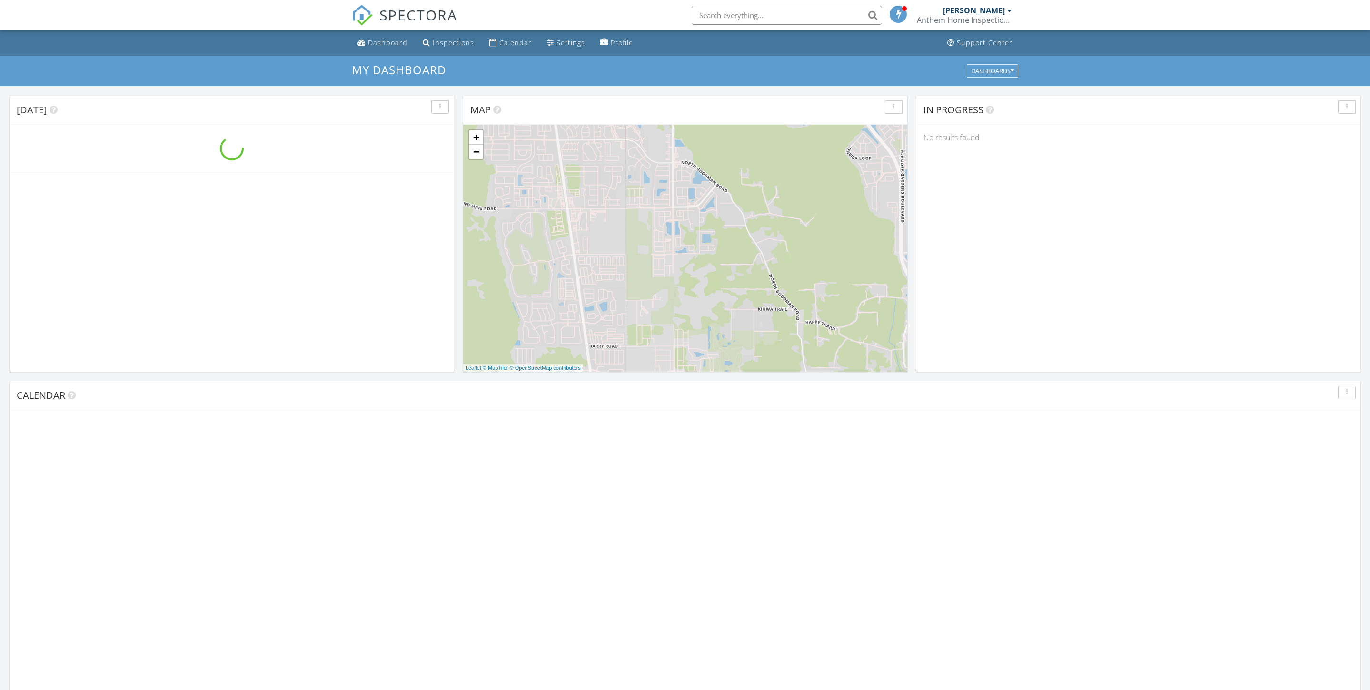
scroll to position [866, 1370]
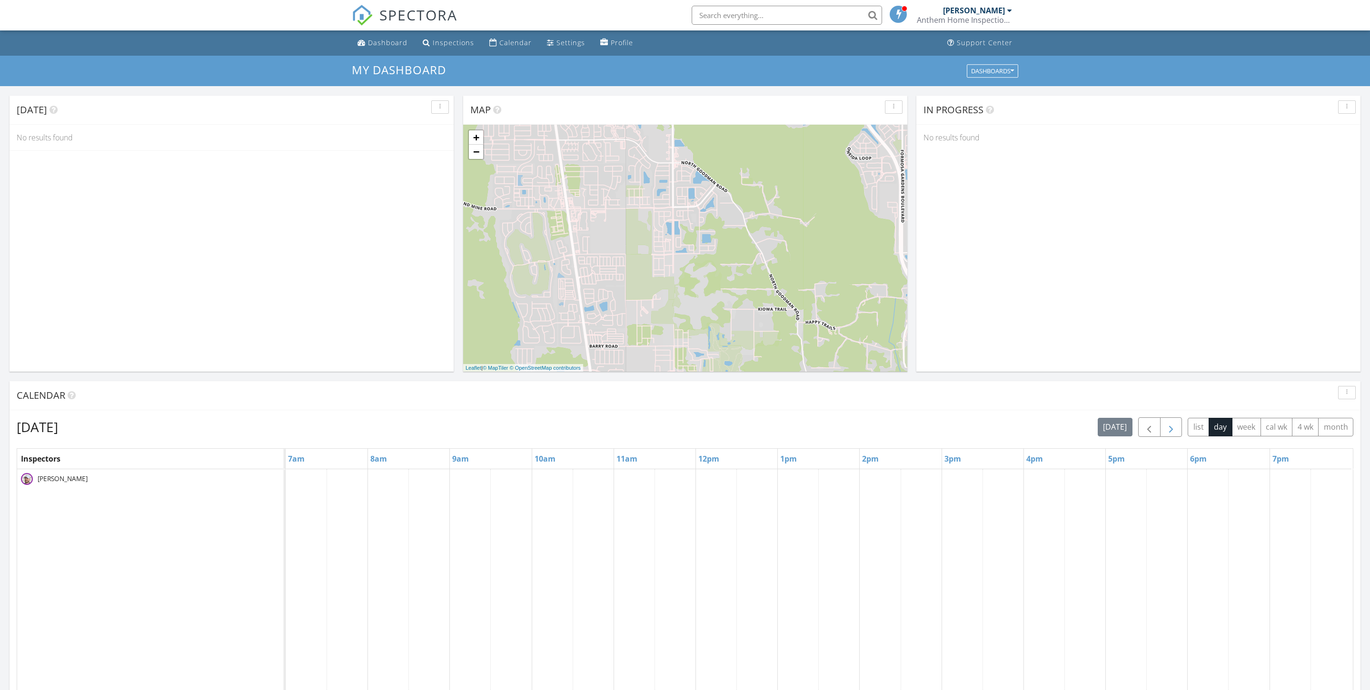
click at [1165, 433] on span "button" at bounding box center [1170, 427] width 11 height 11
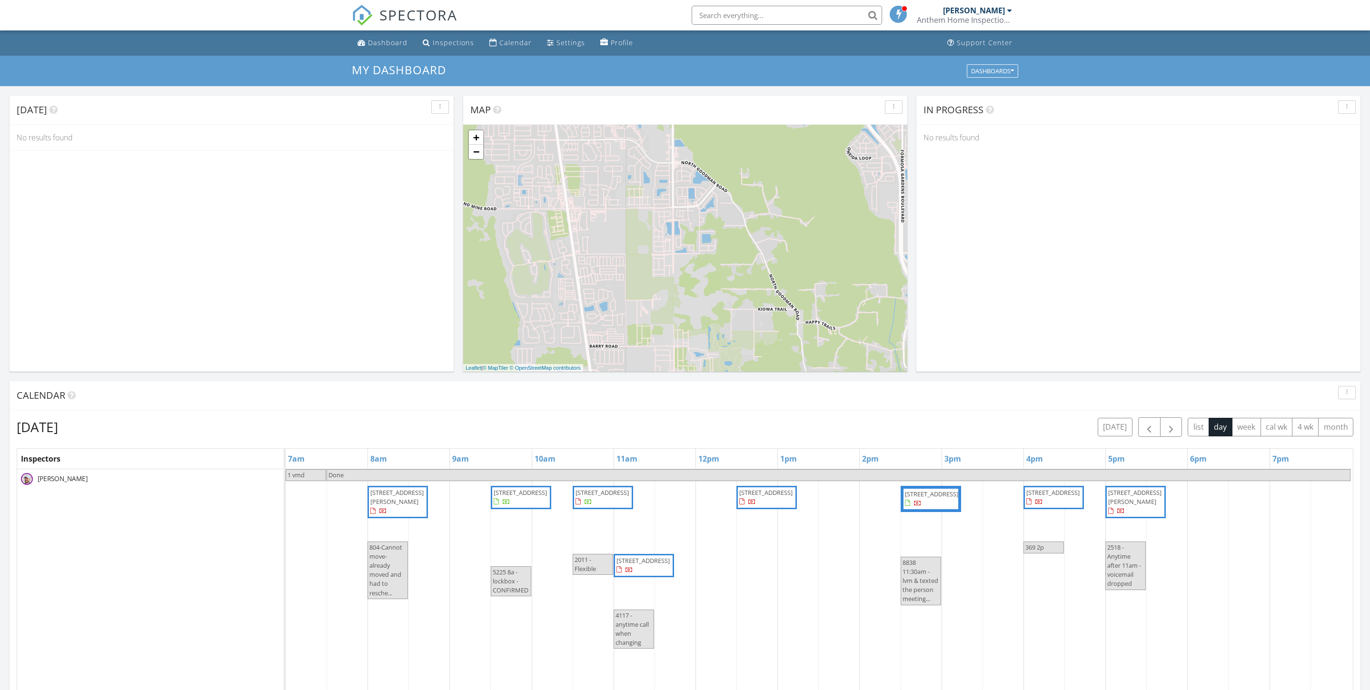
click at [1063, 497] on span "[STREET_ADDRESS]" at bounding box center [1052, 492] width 53 height 9
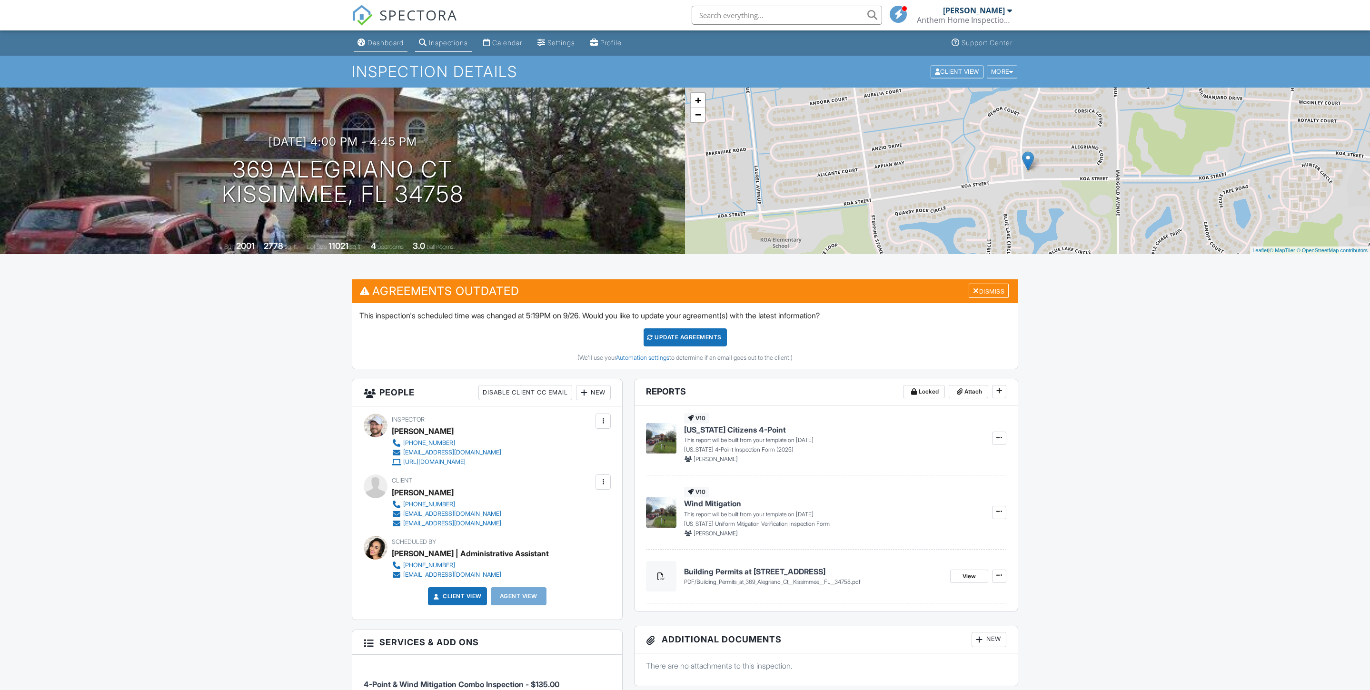
click at [383, 42] on div "Dashboard" at bounding box center [385, 43] width 36 height 8
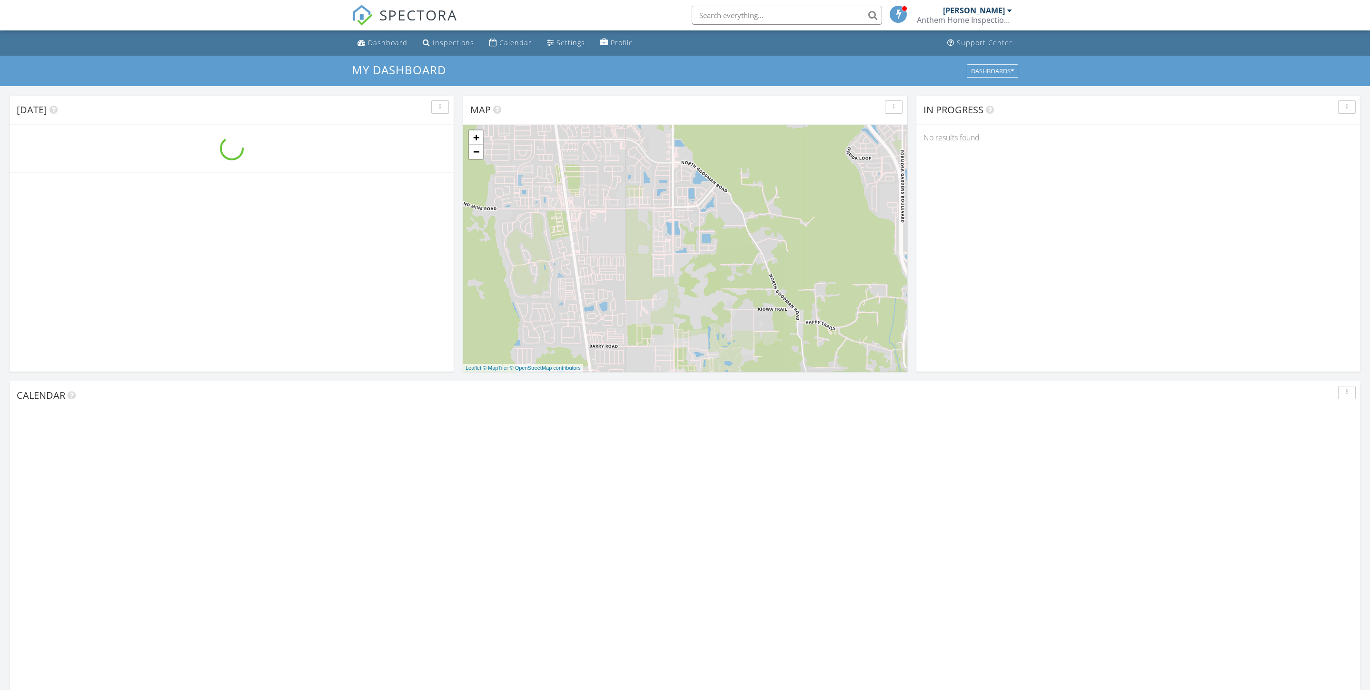
scroll to position [866, 1370]
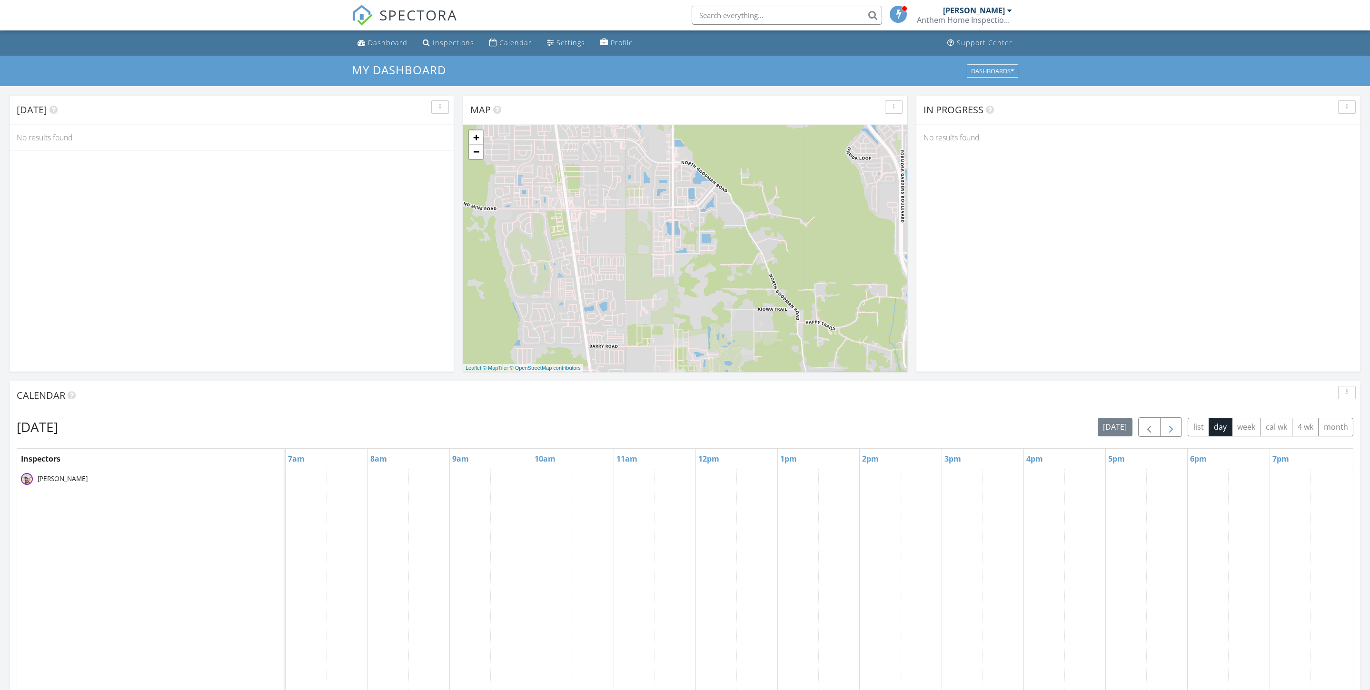
click at [1165, 430] on span "button" at bounding box center [1170, 427] width 11 height 11
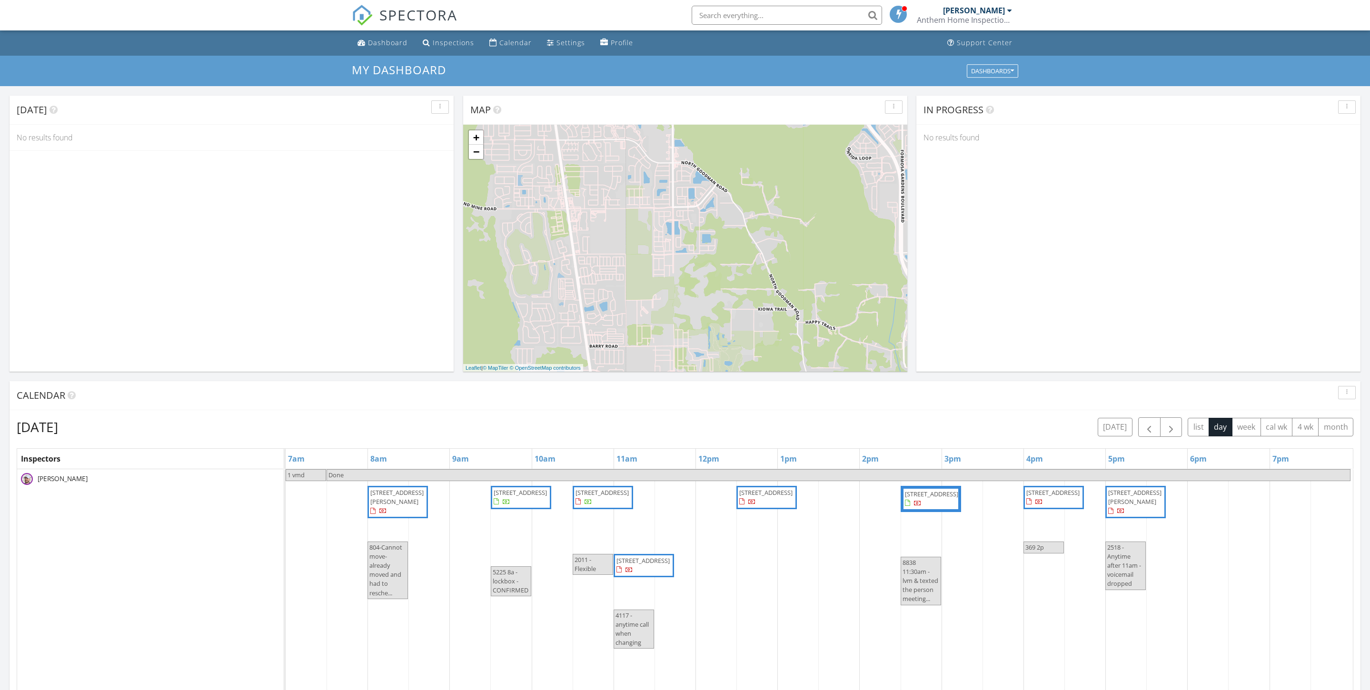
click at [1144, 506] on span "2518 Parsons Pond Cir, Kissimmee 34743" at bounding box center [1134, 497] width 53 height 18
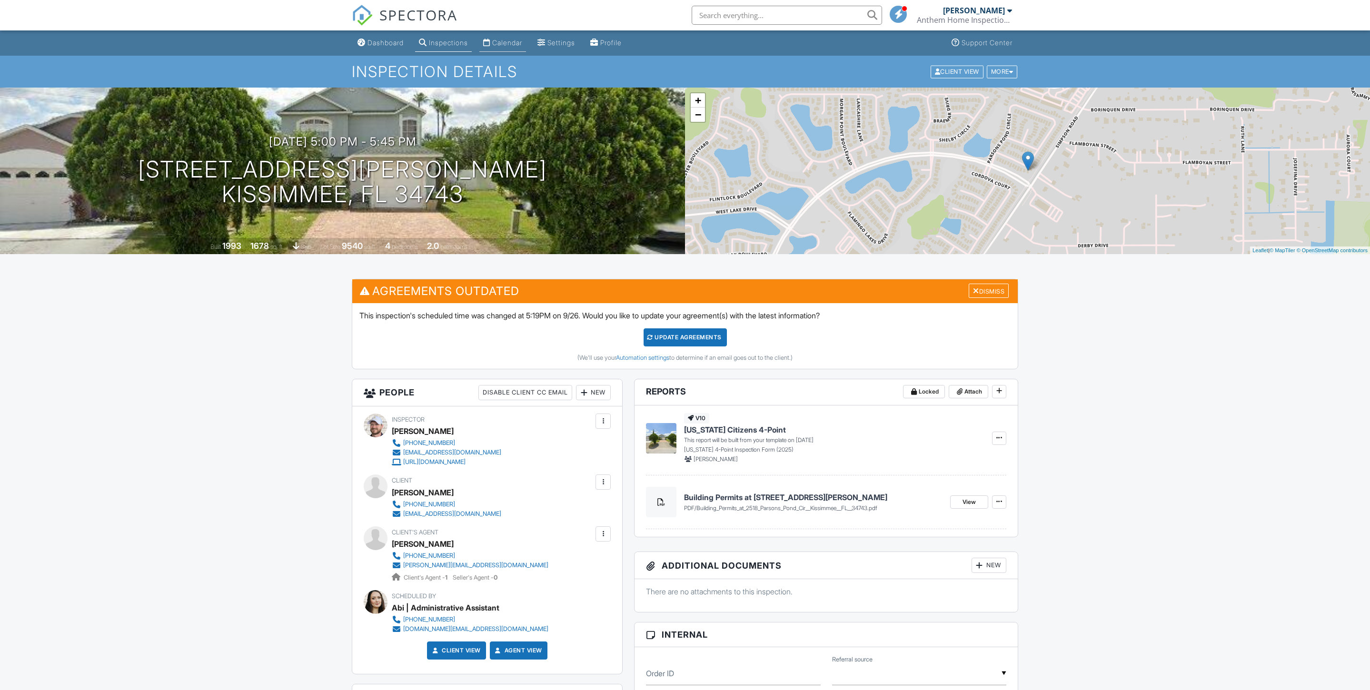
click at [522, 46] on div "Calendar" at bounding box center [507, 43] width 30 height 8
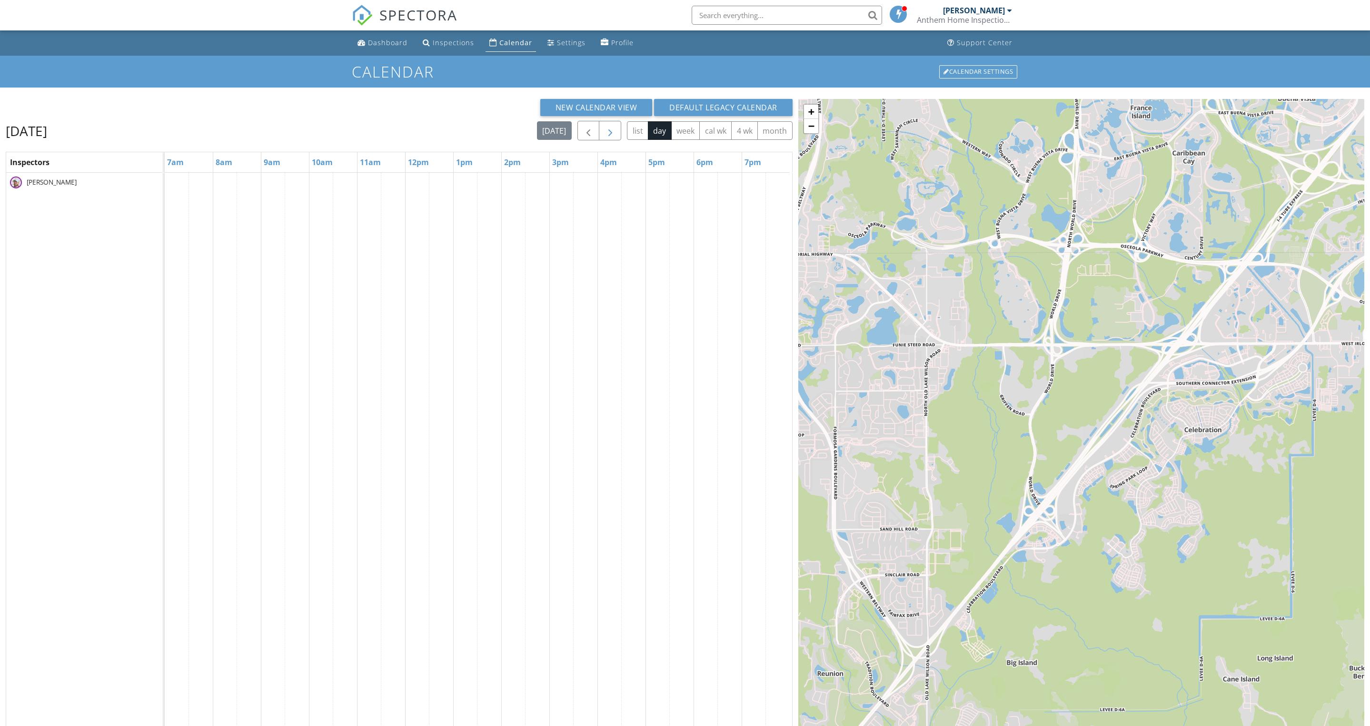
click at [605, 137] on span "button" at bounding box center [610, 130] width 11 height 11
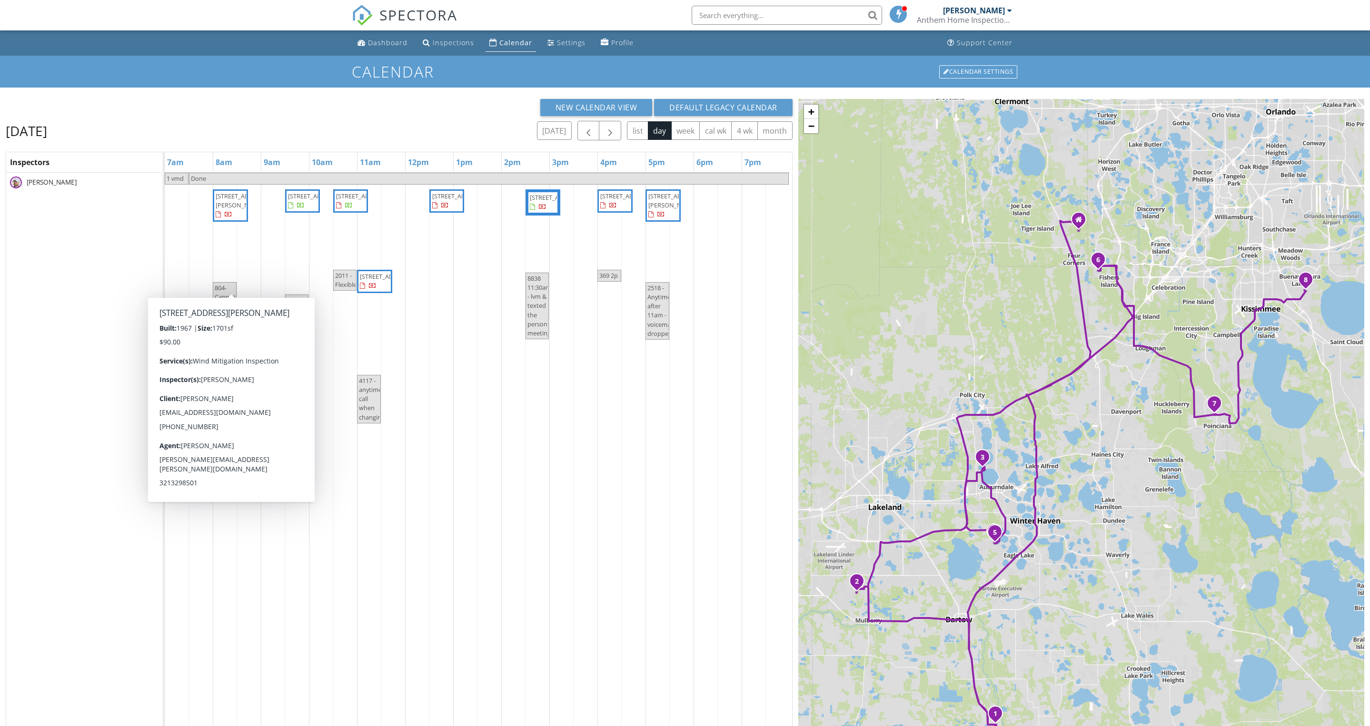
click at [555, 620] on td at bounding box center [561, 510] width 24 height 675
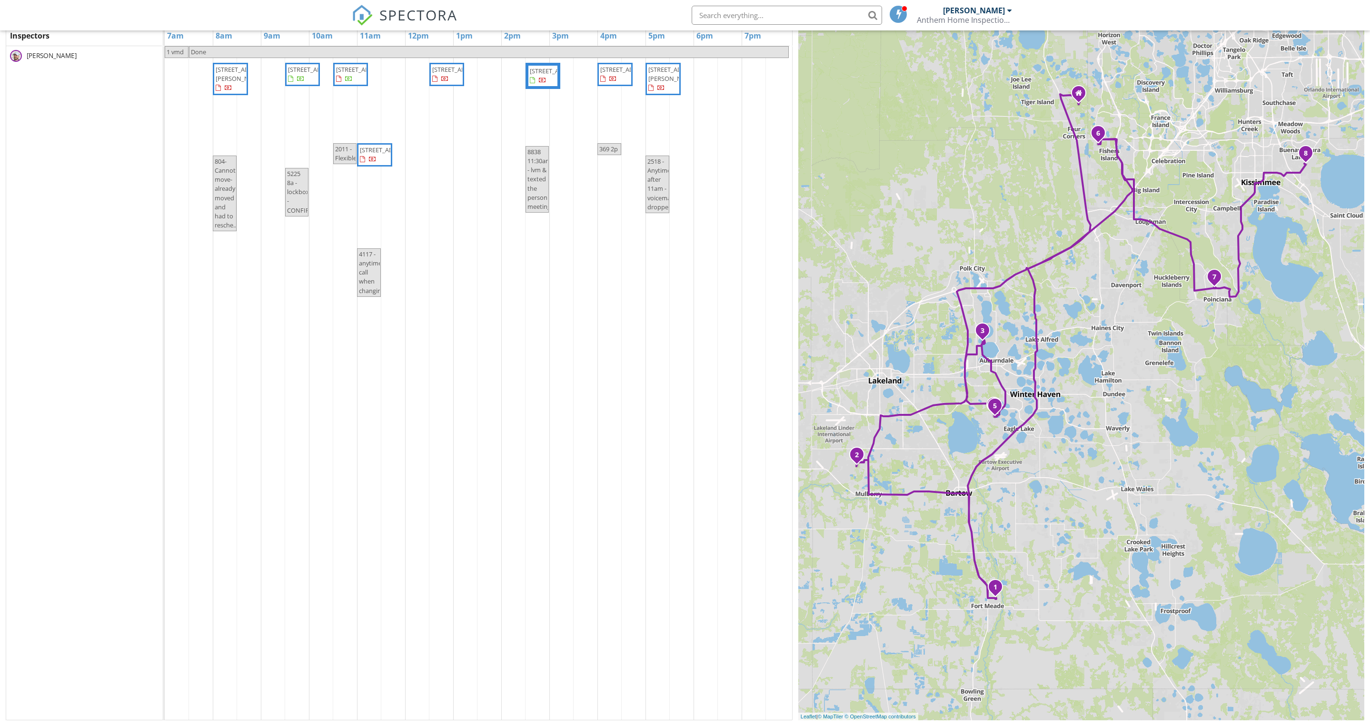
scroll to position [134, 0]
